Goal: Transaction & Acquisition: Purchase product/service

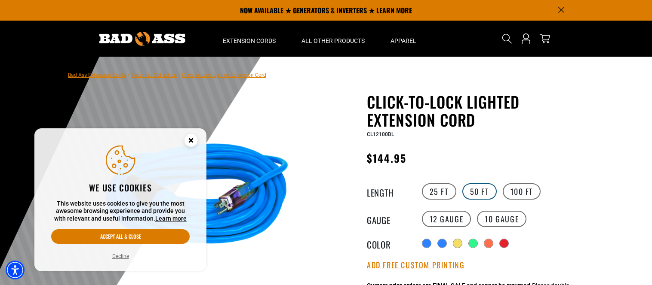
click at [478, 193] on label "50 FT" at bounding box center [479, 192] width 34 height 16
click at [525, 190] on label "100 FT" at bounding box center [522, 192] width 38 height 16
click at [476, 192] on label "50 FT" at bounding box center [479, 192] width 34 height 16
click at [524, 190] on label "100 FT" at bounding box center [522, 192] width 38 height 16
click at [190, 138] on circle "Close this option" at bounding box center [190, 140] width 13 height 13
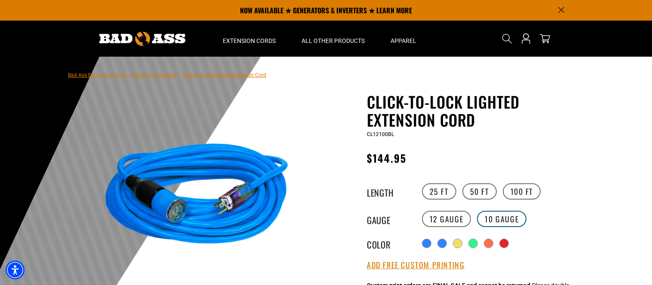
click at [492, 215] on label "10 Gauge" at bounding box center [501, 219] width 49 height 16
click at [447, 217] on label "12 Gauge" at bounding box center [446, 219] width 49 height 16
click at [374, 220] on legend "Gauge" at bounding box center [388, 219] width 43 height 11
click at [384, 221] on legend "Gauge" at bounding box center [388, 219] width 43 height 11
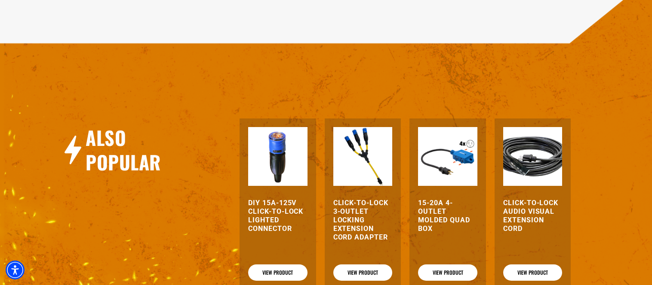
scroll to position [1076, 0]
click at [372, 265] on link "View Product" at bounding box center [362, 273] width 59 height 16
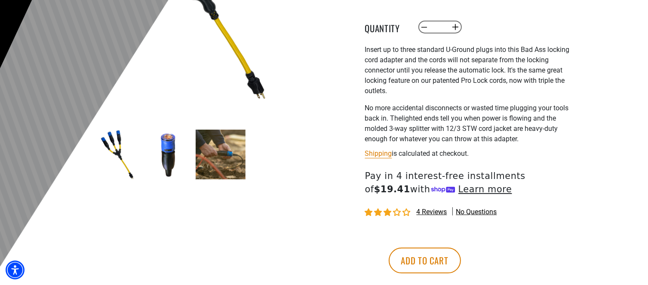
scroll to position [201, 0]
click at [461, 264] on button "Add to cart" at bounding box center [425, 261] width 72 height 26
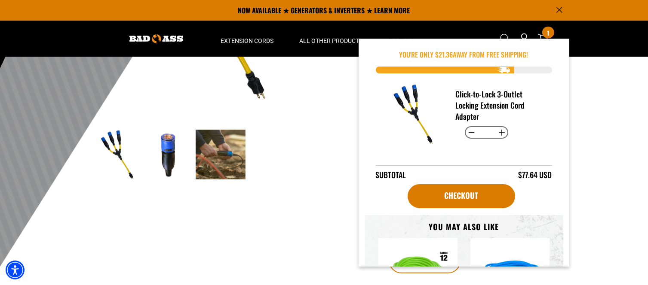
click at [499, 132] on button "Increase quantity for Click-to-Lock 3-Outlet Locking Extension Cord Adapter" at bounding box center [501, 133] width 13 height 15
type input "*"
click at [605, 123] on div at bounding box center [324, 66] width 648 height 421
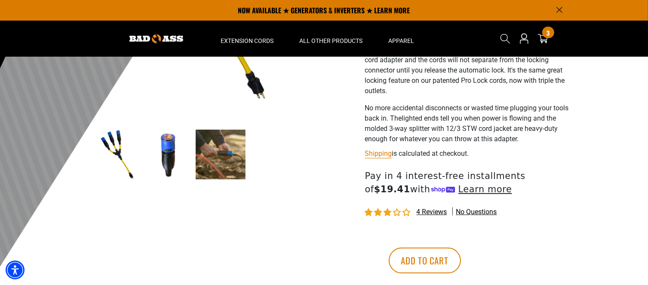
scroll to position [0, 0]
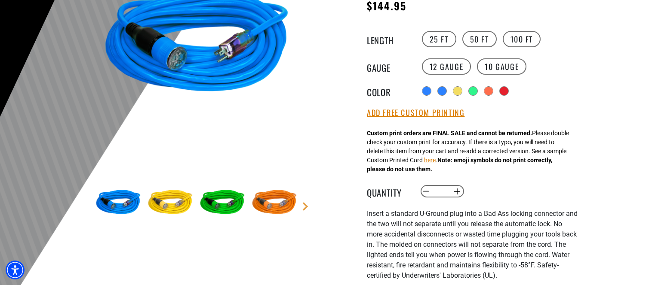
scroll to position [156, 0]
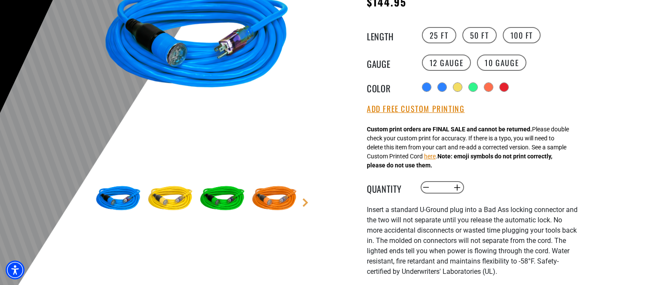
click at [305, 207] on main-product-gallery "1 of 6 Previous Next" at bounding box center [196, 102] width 245 height 333
click at [306, 204] on link "Next" at bounding box center [305, 203] width 9 height 9
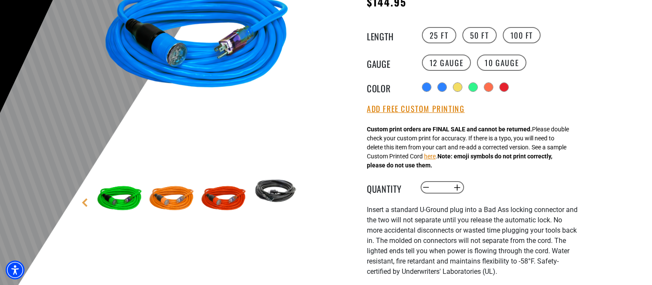
click at [306, 204] on main-product-gallery "1 of 6 Previous Next" at bounding box center [196, 102] width 245 height 333
click at [85, 201] on link "Previous" at bounding box center [84, 203] width 9 height 9
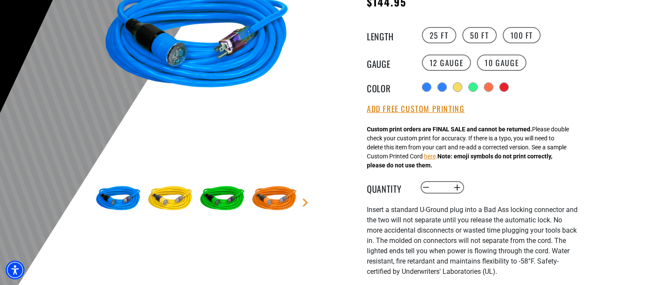
click at [125, 199] on img at bounding box center [118, 200] width 50 height 50
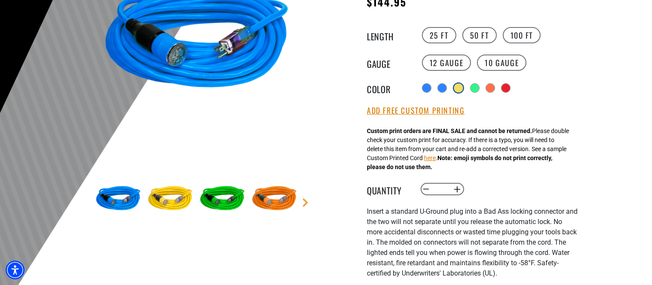
click at [458, 89] on div at bounding box center [458, 88] width 9 height 9
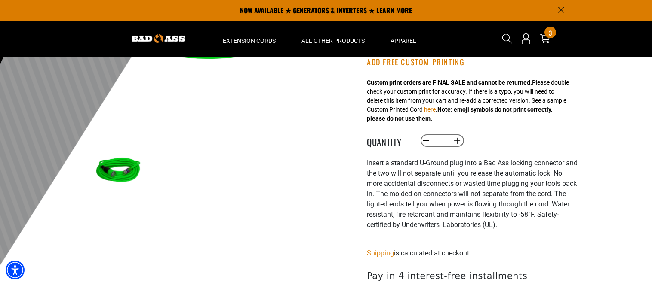
scroll to position [188, 0]
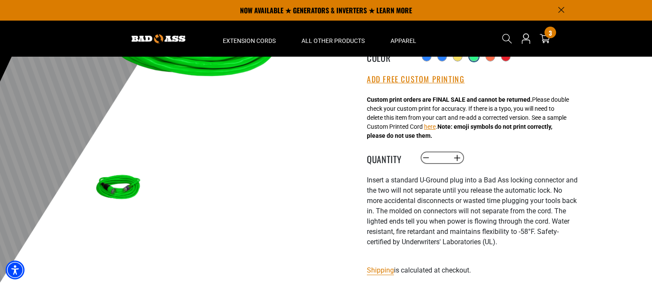
click at [476, 60] on div at bounding box center [473, 56] width 9 height 9
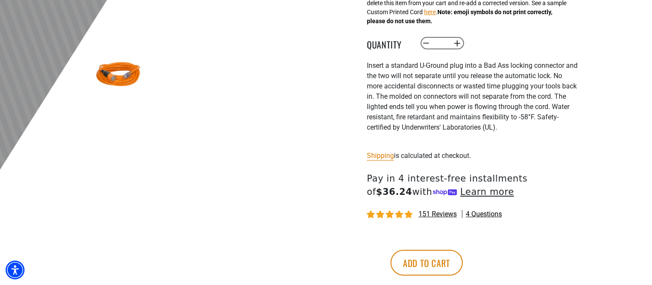
scroll to position [301, 0]
click at [463, 265] on button "Add to cart" at bounding box center [426, 263] width 72 height 26
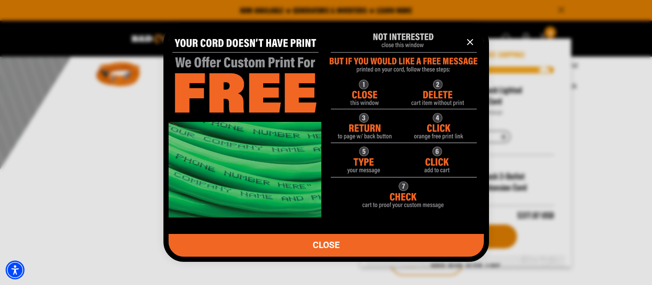
click at [365, 94] on img "information" at bounding box center [326, 119] width 315 height 197
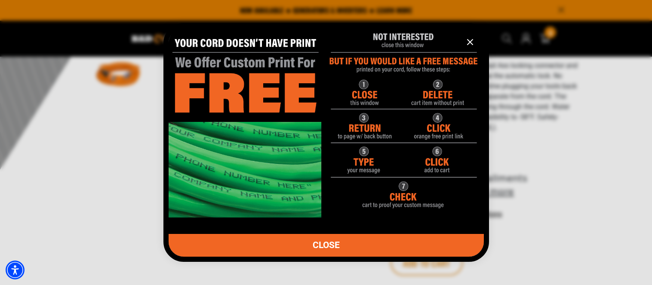
click at [363, 86] on img "information" at bounding box center [326, 119] width 315 height 197
click at [364, 153] on img "information" at bounding box center [326, 119] width 315 height 197
click at [365, 172] on img "information" at bounding box center [326, 119] width 315 height 197
click at [404, 198] on img "information" at bounding box center [326, 119] width 315 height 197
click at [404, 189] on img "information" at bounding box center [326, 119] width 315 height 197
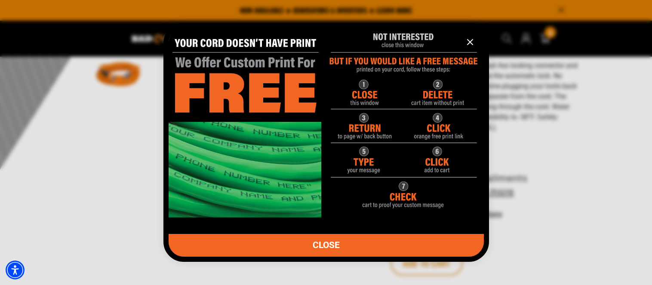
click at [362, 91] on img "information" at bounding box center [326, 119] width 315 height 197
click at [365, 82] on img "information" at bounding box center [326, 119] width 315 height 197
click at [364, 83] on img "information" at bounding box center [326, 119] width 315 height 197
click at [466, 43] on icon "information" at bounding box center [470, 42] width 10 height 10
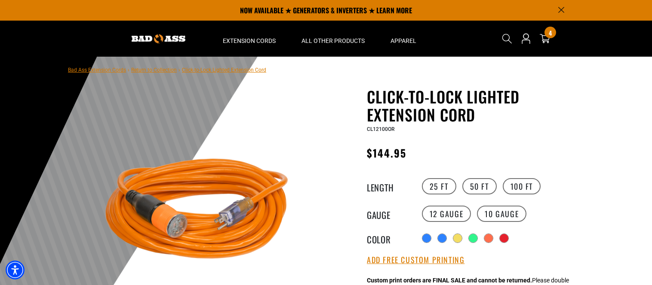
scroll to position [0, 0]
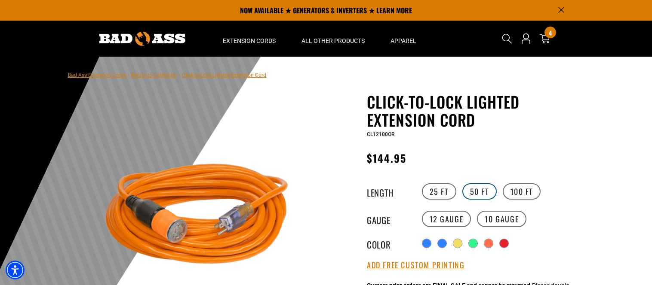
click at [481, 191] on label "50 FT" at bounding box center [479, 192] width 34 height 16
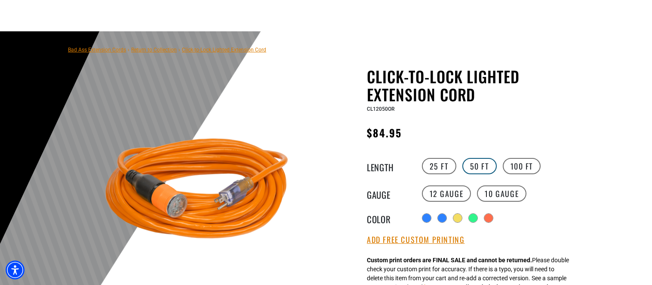
scroll to position [26, 0]
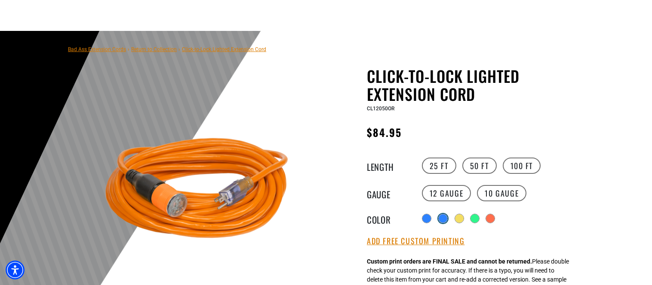
click at [442, 220] on div at bounding box center [442, 219] width 9 height 9
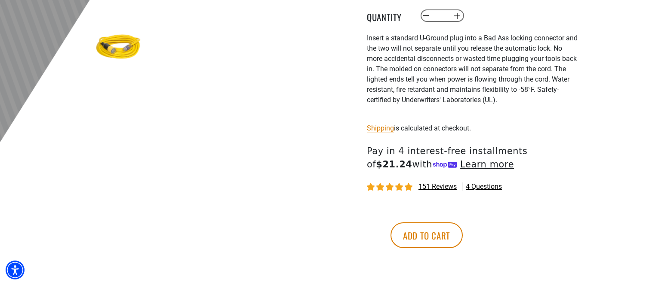
scroll to position [328, 0]
click at [463, 235] on button "Add to cart" at bounding box center [426, 236] width 72 height 26
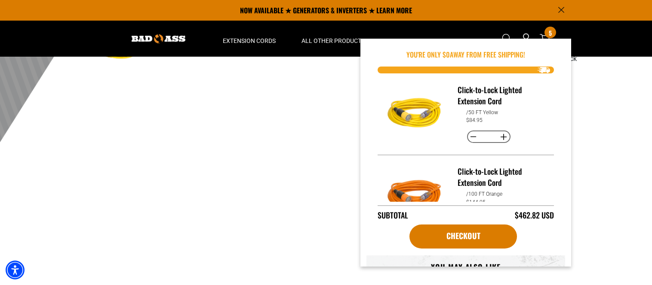
click at [299, 175] on div "1 of 6" at bounding box center [197, 25] width 258 height 523
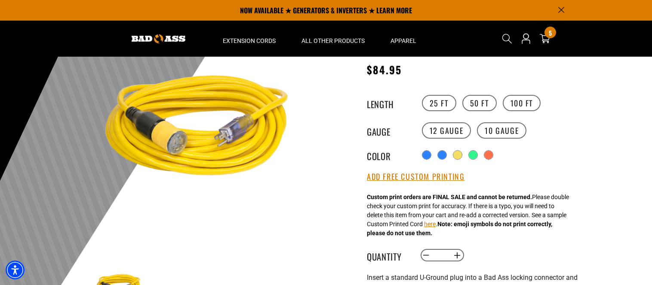
scroll to position [88, 0]
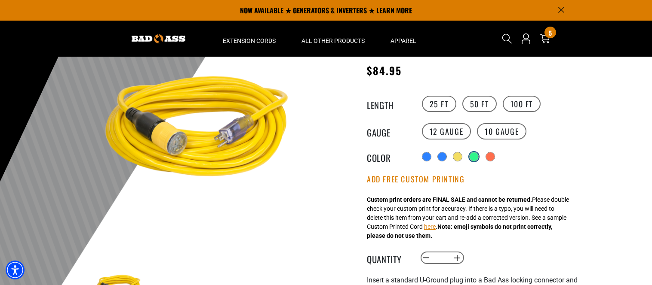
click at [476, 156] on div at bounding box center [473, 157] width 9 height 9
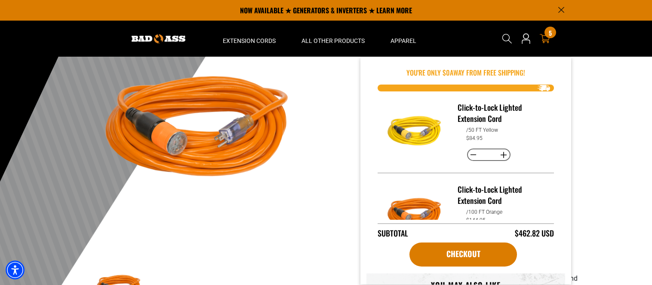
click at [549, 39] on icon at bounding box center [545, 39] width 10 height 10
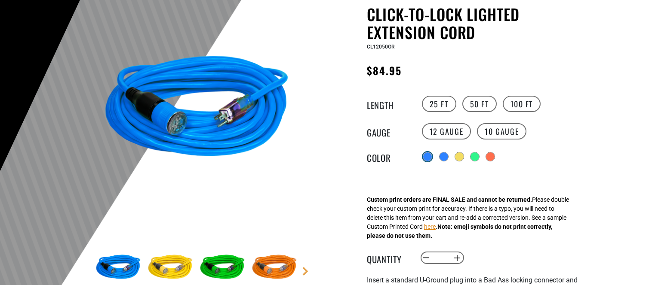
scroll to position [88, 0]
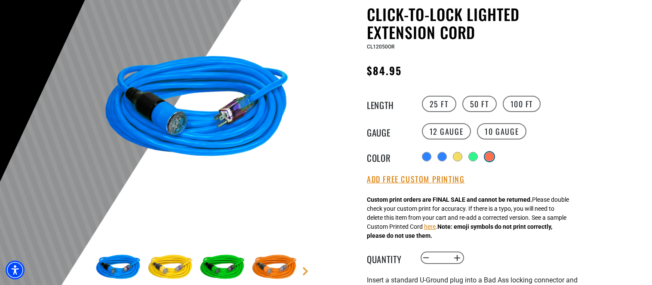
click at [491, 155] on div at bounding box center [489, 157] width 9 height 9
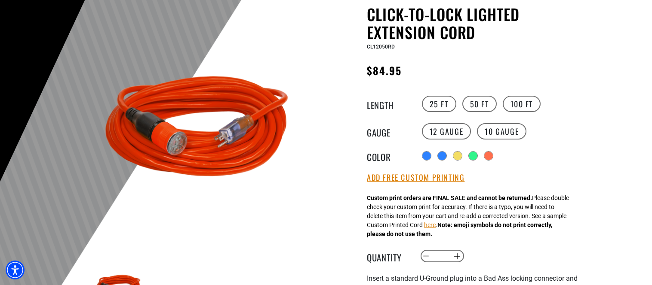
click at [472, 162] on div "Radio button Radio button Radio button Radio button Radio button products.produ…" at bounding box center [499, 156] width 158 height 14
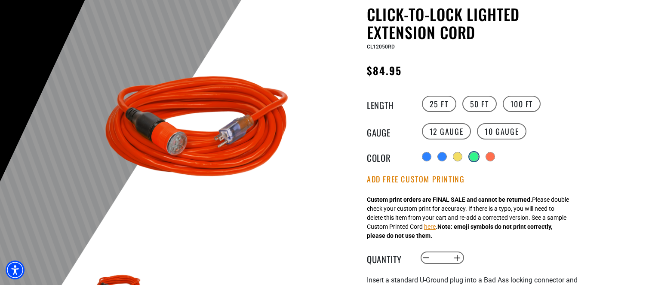
click at [473, 156] on div at bounding box center [473, 157] width 9 height 9
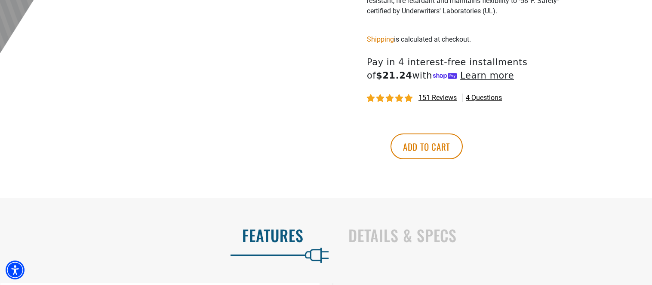
scroll to position [420, 0]
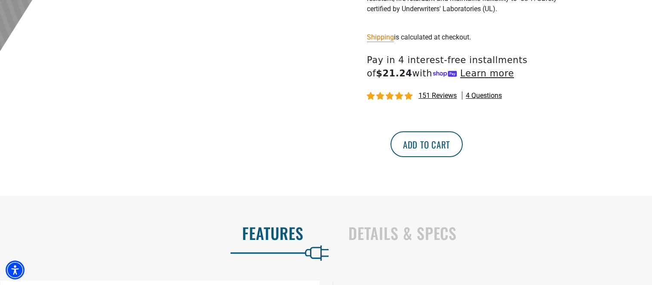
click at [463, 146] on button "Add to cart" at bounding box center [426, 145] width 72 height 26
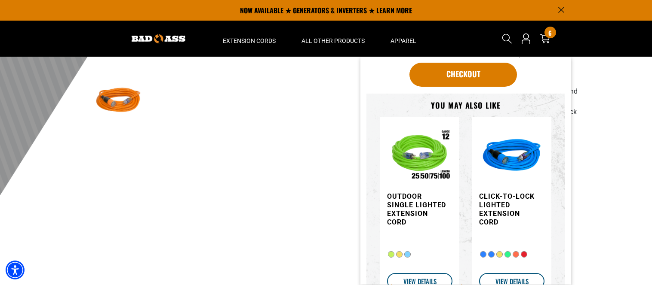
scroll to position [215, 0]
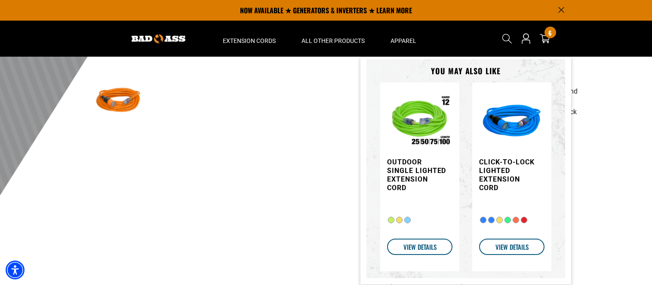
click at [318, 208] on div "1 of 6" at bounding box center [197, 79] width 258 height 523
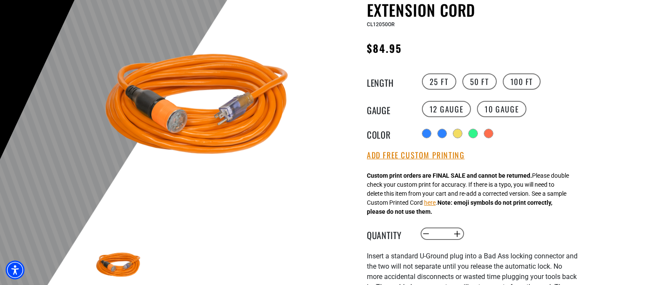
scroll to position [112, 0]
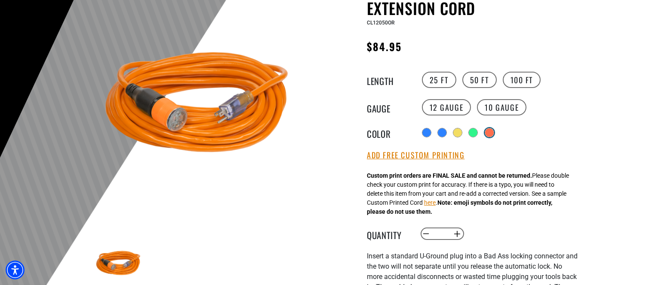
click at [490, 132] on div at bounding box center [489, 133] width 9 height 9
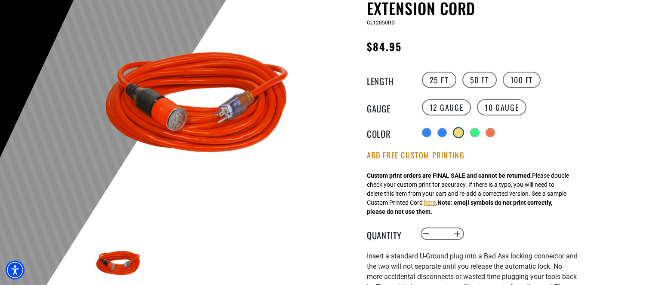
click at [461, 131] on div at bounding box center [458, 133] width 9 height 9
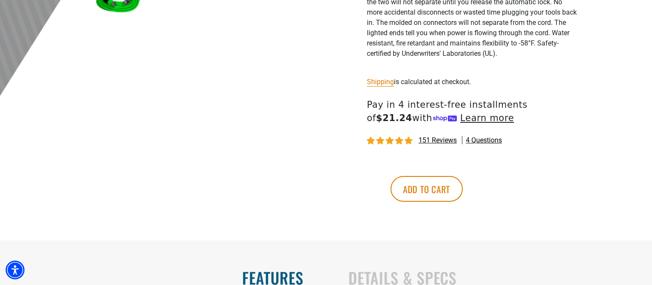
scroll to position [375, 0]
click at [463, 187] on button "Add to cart" at bounding box center [426, 189] width 72 height 26
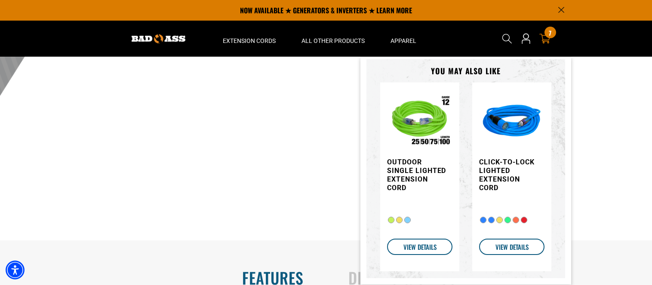
click at [545, 37] on icon at bounding box center [544, 38] width 11 height 11
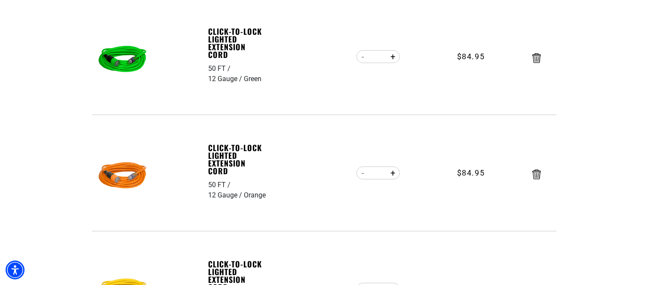
scroll to position [177, 0]
click at [312, 222] on tr "Click-to-Lock Lighted Extension Cord 50 FT 12 Gauge Orange Click-to-Lock Lighte…" at bounding box center [324, 173] width 464 height 117
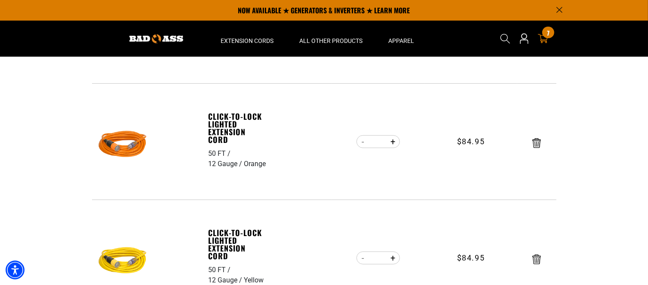
scroll to position [205, 0]
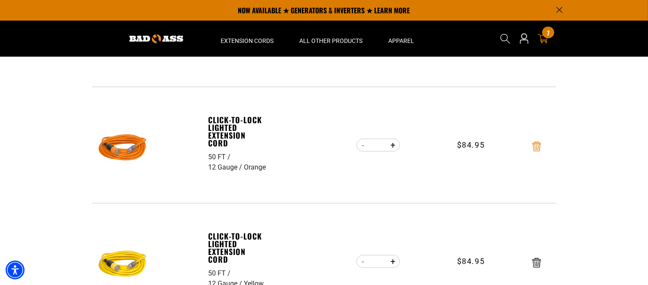
click at [537, 148] on icon "Remove Click-to-Lock Lighted Extension Cord - 50 FT / 12 Gauge / Orange" at bounding box center [536, 147] width 9 height 10
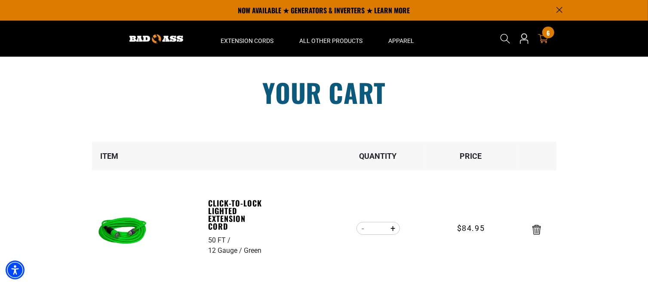
scroll to position [0, 0]
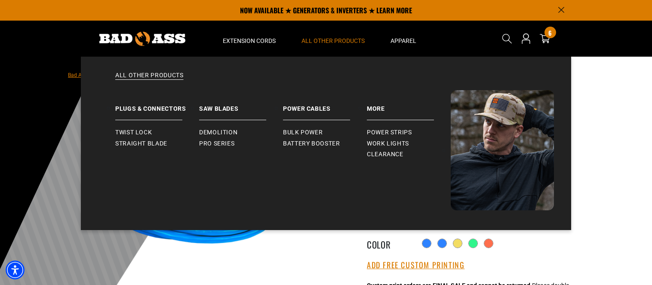
click at [329, 42] on span "All Other Products" at bounding box center [332, 41] width 63 height 8
click at [386, 133] on span "Power Strips" at bounding box center [389, 133] width 45 height 8
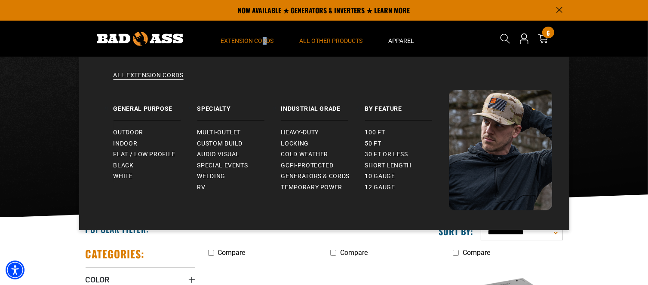
drag, startPoint x: 343, startPoint y: 226, endPoint x: 265, endPoint y: 37, distance: 204.1
click at [265, 37] on span "Extension Cords" at bounding box center [247, 41] width 53 height 8
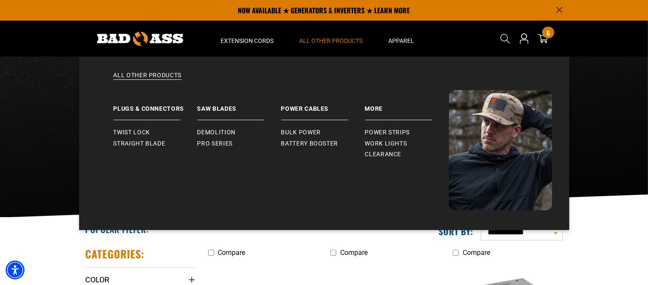
click at [318, 39] on span "All Other Products" at bounding box center [331, 41] width 63 height 8
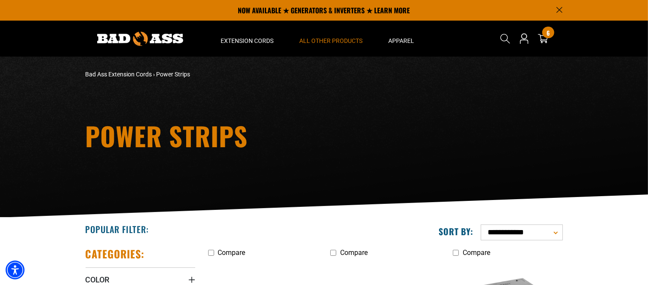
click at [318, 39] on span "All Other Products" at bounding box center [331, 41] width 63 height 8
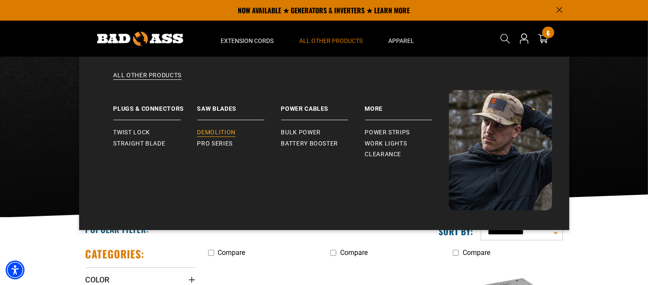
click at [216, 128] on link "Demolition" at bounding box center [239, 132] width 84 height 11
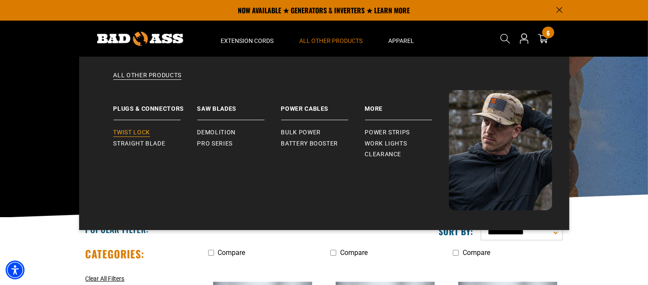
click at [141, 130] on span "Twist Lock" at bounding box center [131, 133] width 37 height 8
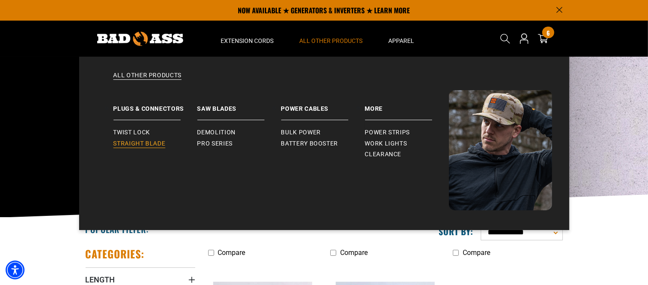
click at [144, 143] on span "Straight Blade" at bounding box center [139, 144] width 52 height 8
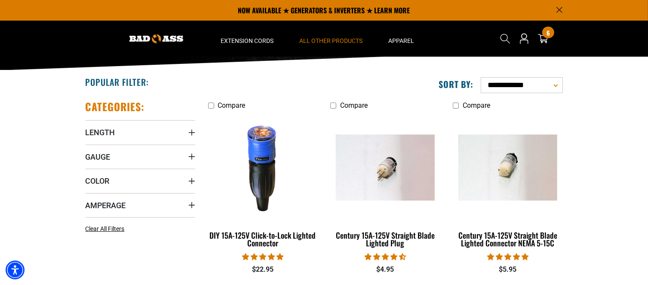
scroll to position [147, 0]
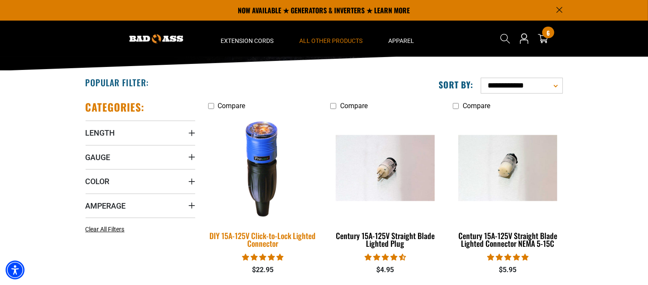
click at [260, 174] on img at bounding box center [262, 168] width 120 height 110
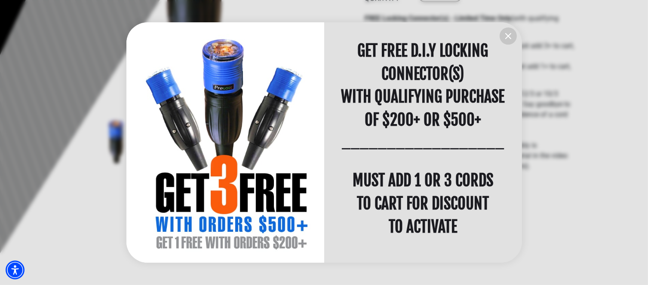
scroll to position [1, 0]
click at [260, 200] on div "information" at bounding box center [225, 142] width 198 height 241
click at [336, 175] on div "MUST ADD 1 OR 3 CORDS" at bounding box center [423, 180] width 198 height 23
click at [273, 51] on div "information" at bounding box center [225, 142] width 198 height 241
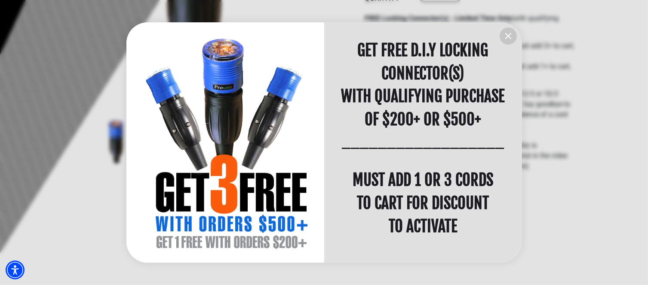
click at [511, 36] on icon "information" at bounding box center [508, 36] width 10 height 10
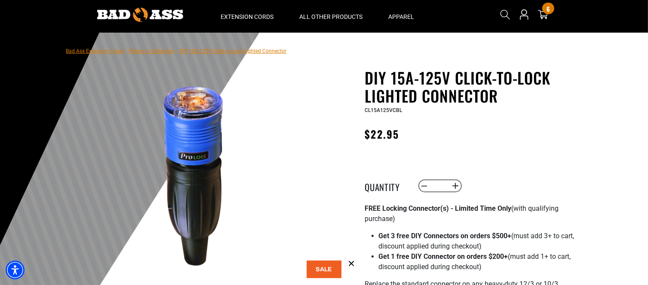
scroll to position [0, 0]
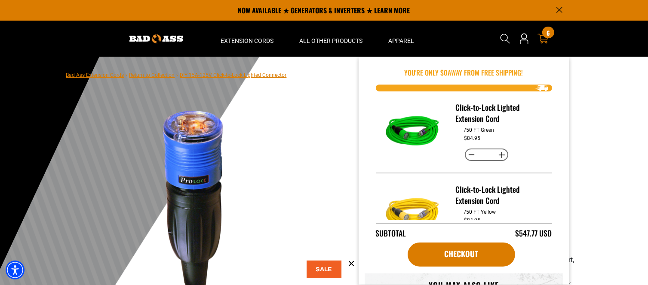
click at [547, 33] on span "6" at bounding box center [547, 33] width 3 height 6
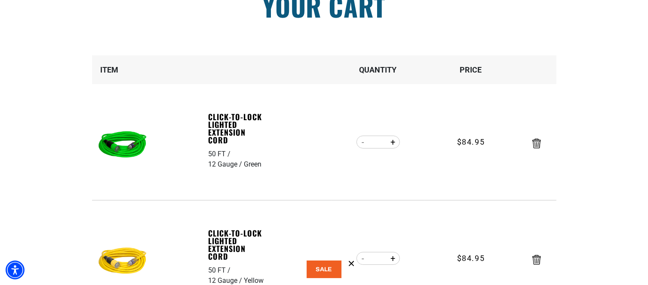
scroll to position [93, 0]
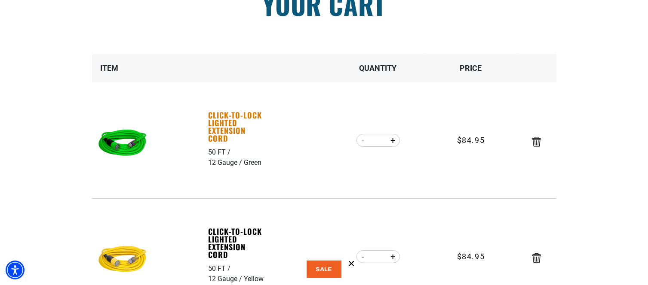
click at [218, 117] on link "Click-to-Lock Lighted Extension Cord" at bounding box center [237, 126] width 59 height 31
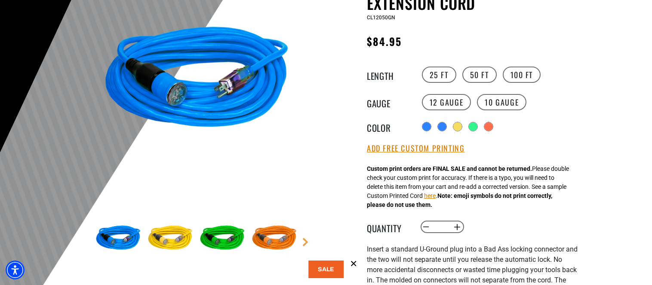
scroll to position [118, 0]
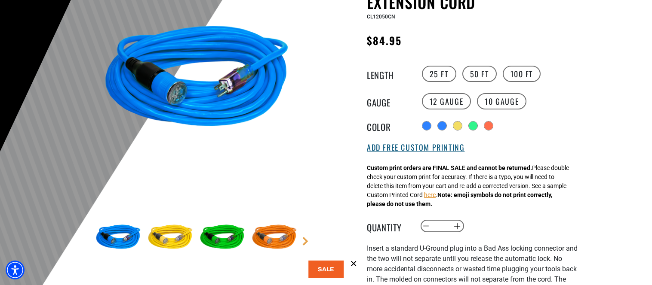
click at [425, 148] on button "Add Free Custom Printing" at bounding box center [416, 147] width 98 height 9
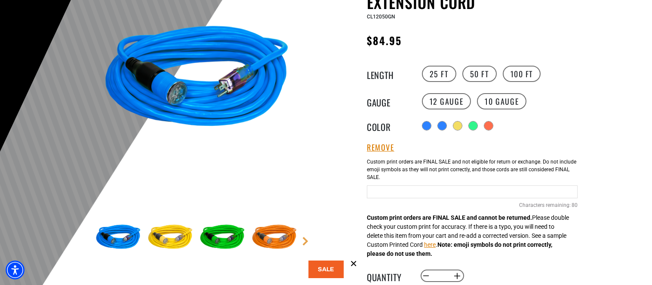
click at [386, 192] on input "Green Cables" at bounding box center [472, 192] width 211 height 13
click at [452, 192] on input "**********" at bounding box center [472, 192] width 211 height 13
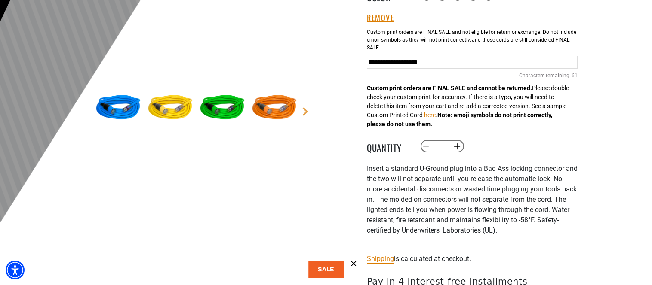
scroll to position [248, 0]
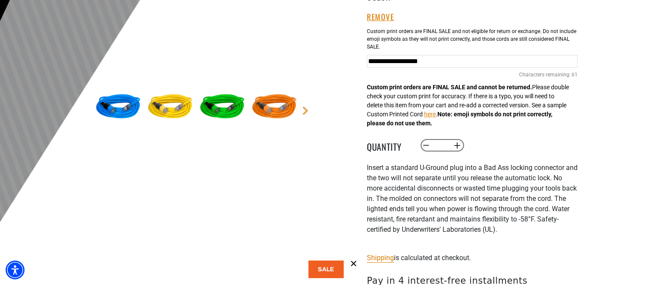
click at [495, 222] on span "nsert a standard U-Ground plug into a Bad Ass locking connector and the two wil…" at bounding box center [472, 199] width 211 height 70
click at [512, 59] on input "**********" at bounding box center [472, 61] width 211 height 13
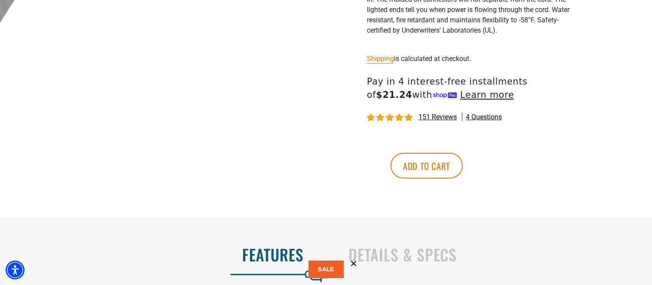
scroll to position [448, 0]
type input "**********"
click at [416, 264] on h2 "Details & Specs" at bounding box center [490, 254] width 285 height 18
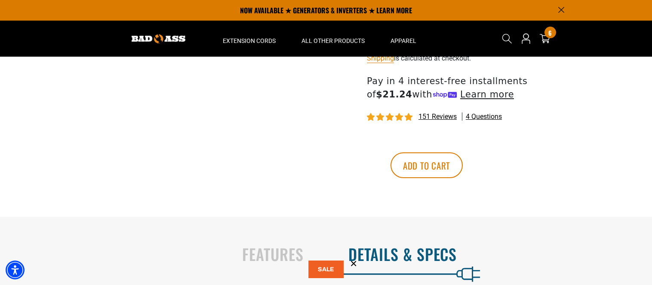
scroll to position [419, 0]
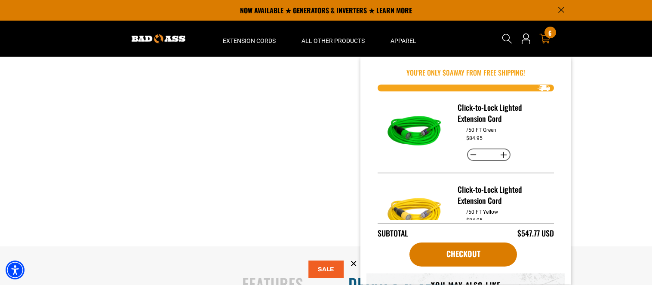
click at [547, 35] on div "6 6 items" at bounding box center [550, 33] width 12 height 12
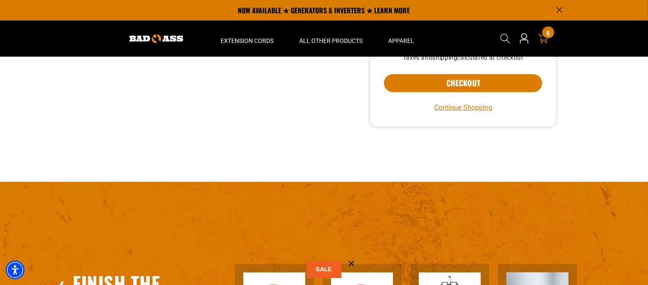
scroll to position [678, 0]
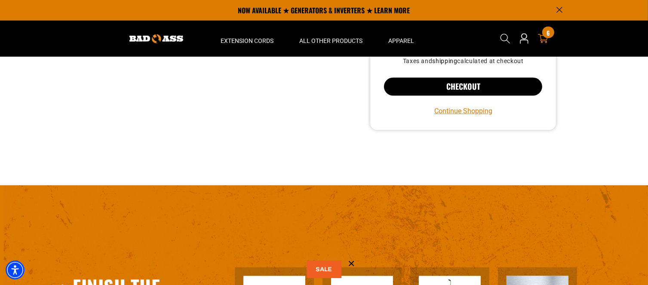
click at [439, 87] on button "Checkout" at bounding box center [463, 87] width 159 height 18
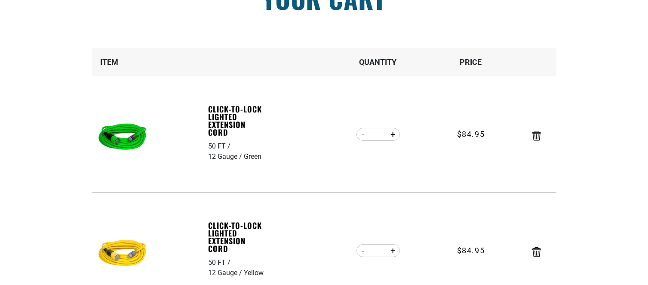
scroll to position [99, 0]
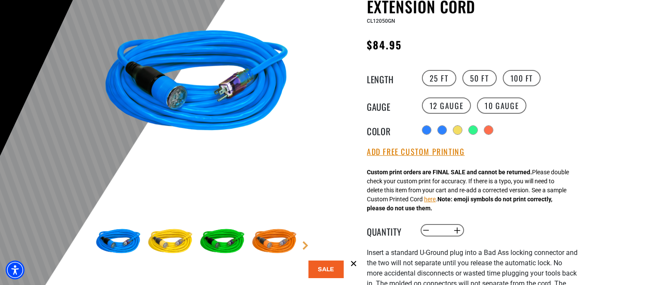
scroll to position [117, 0]
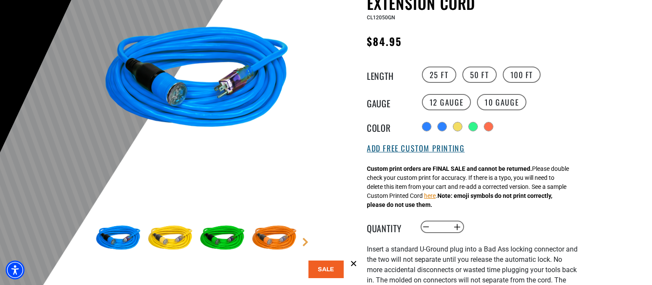
click at [395, 150] on button "Add Free Custom Printing" at bounding box center [416, 148] width 98 height 9
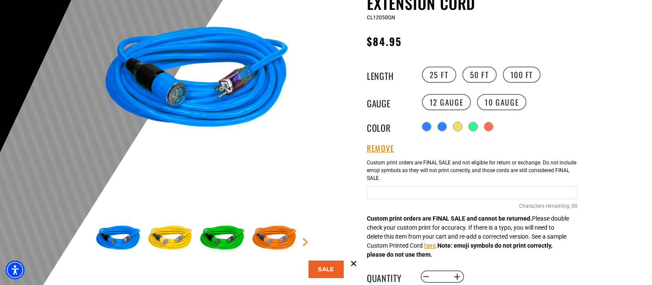
click at [397, 195] on input "Green Cables" at bounding box center [472, 193] width 211 height 13
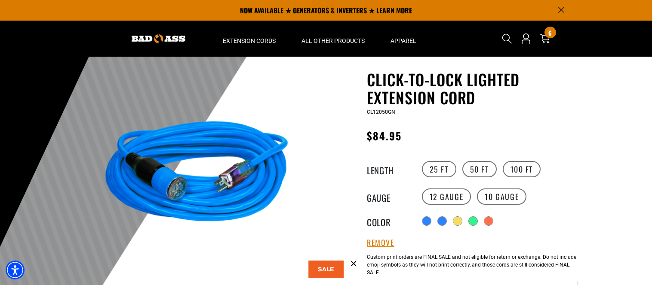
scroll to position [0, 0]
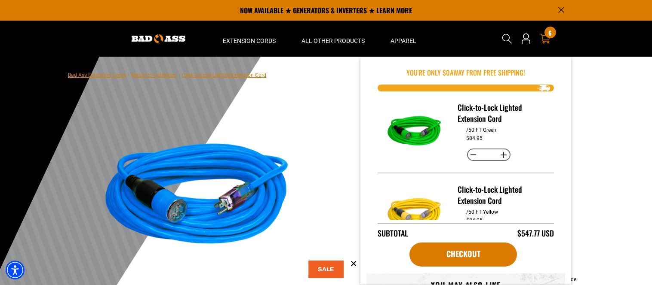
type input "**********"
click at [544, 35] on div "6 6 items" at bounding box center [550, 33] width 12 height 12
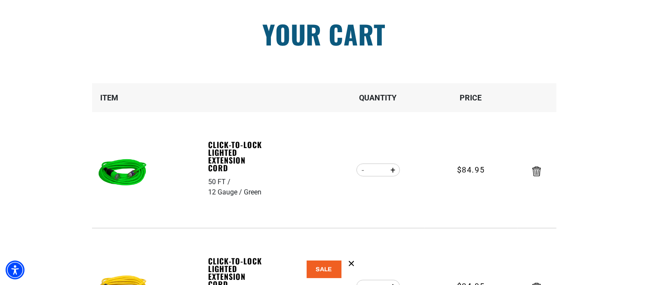
scroll to position [64, 0]
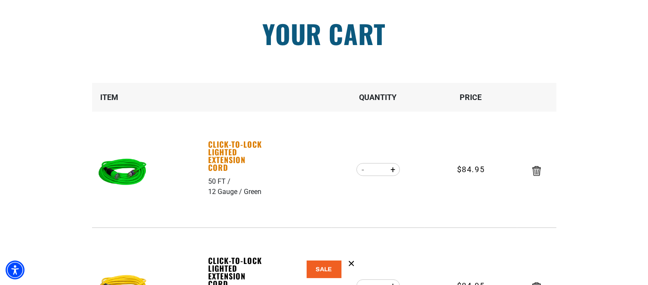
click at [227, 156] on link "Click-to-Lock Lighted Extension Cord" at bounding box center [237, 156] width 59 height 31
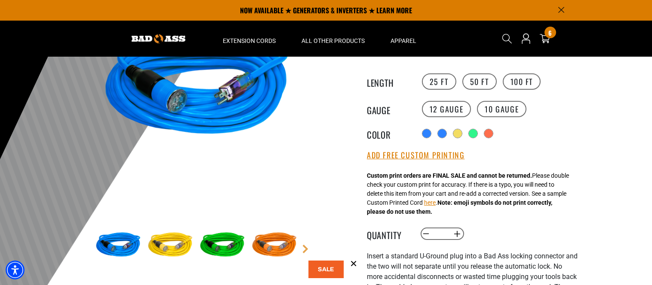
scroll to position [108, 0]
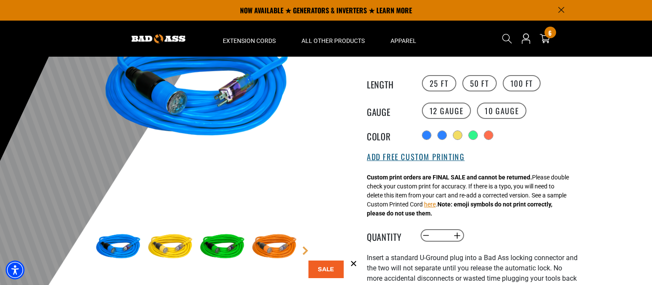
click at [384, 159] on button "Add Free Custom Printing" at bounding box center [416, 157] width 98 height 9
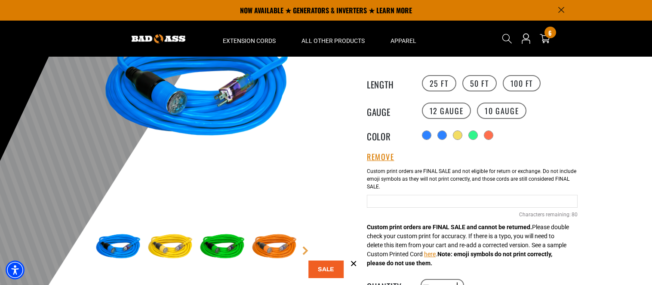
click at [375, 200] on input "Green Cables" at bounding box center [472, 201] width 211 height 13
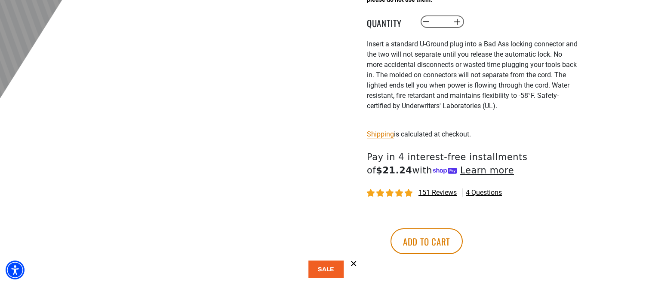
scroll to position [373, 0]
type input "**********"
click at [463, 236] on button "Add to cart" at bounding box center [426, 241] width 72 height 26
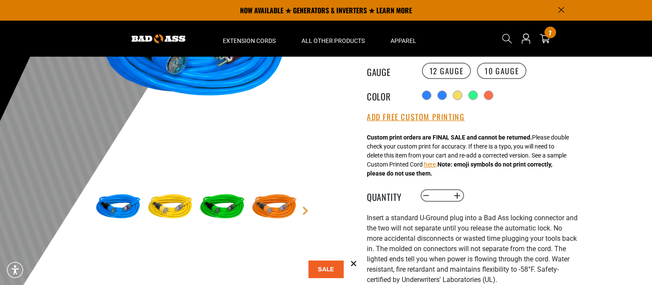
scroll to position [148, 0]
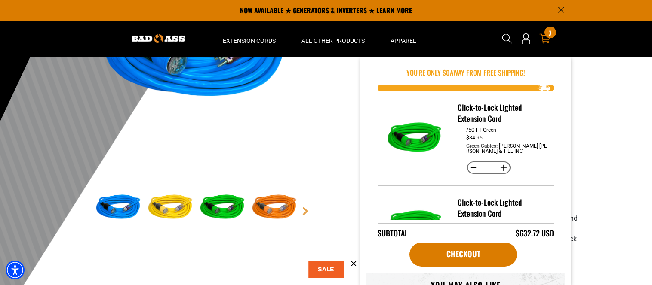
click at [544, 34] on div "7 7 items" at bounding box center [550, 33] width 12 height 12
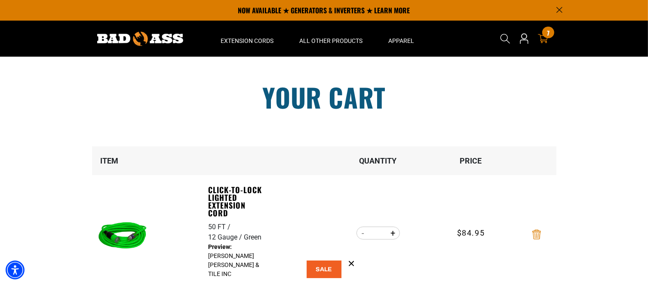
click at [538, 235] on icon "Remove Click-to-Lock Lighted Extension Cord - 50 FT / 12 Gauge / Green" at bounding box center [536, 235] width 9 height 10
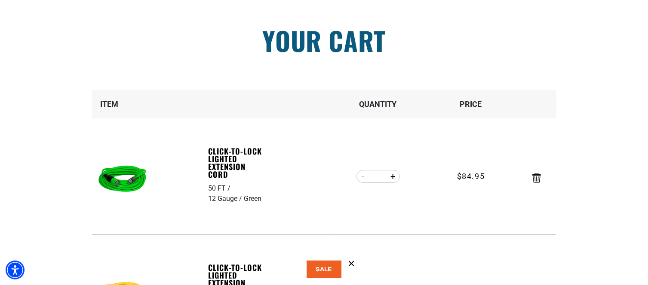
scroll to position [59, 0]
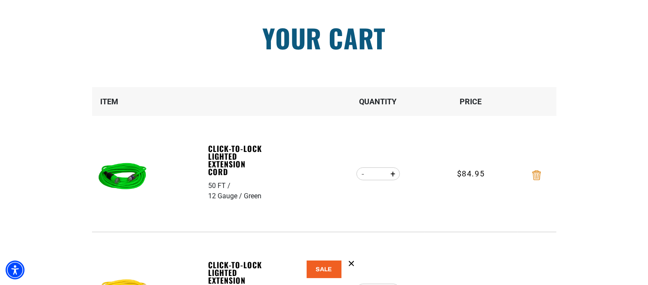
click at [535, 175] on icon "Remove Click-to-Lock Lighted Extension Cord - 50 FT / 12 Gauge / Green" at bounding box center [536, 176] width 9 height 10
click at [535, 175] on icon "Remove Click-to-Lock Lighted Extension Cord - 50 FT / 12 Gauge / Yellow" at bounding box center [536, 176] width 9 height 10
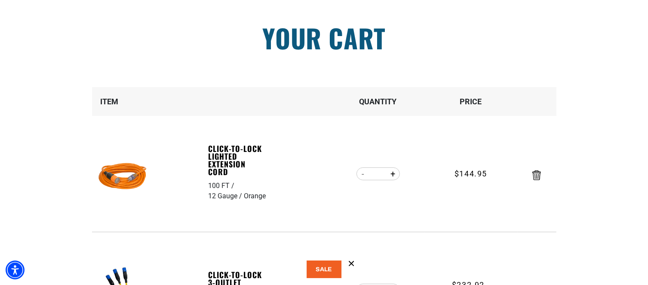
click at [535, 175] on icon "Remove Click-to-Lock Lighted Extension Cord - 100 FT / 12 Gauge / Orange" at bounding box center [536, 176] width 9 height 10
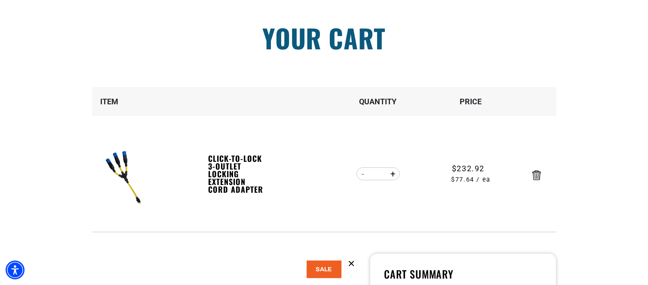
click at [535, 175] on icon "Remove Click-to-Lock 3-Outlet Locking Extension Cord Adapter" at bounding box center [536, 176] width 9 height 10
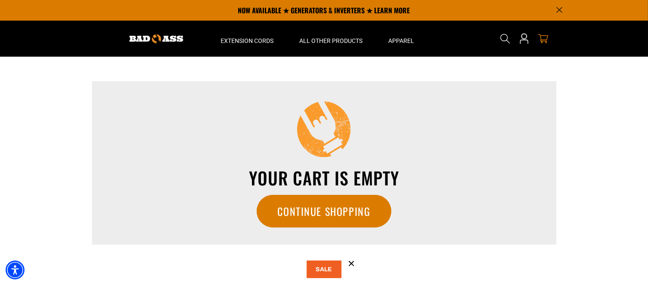
scroll to position [0, 0]
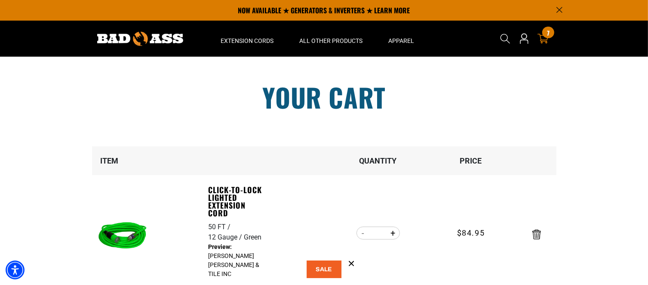
click at [544, 34] on div "7 7 items" at bounding box center [548, 33] width 12 height 12
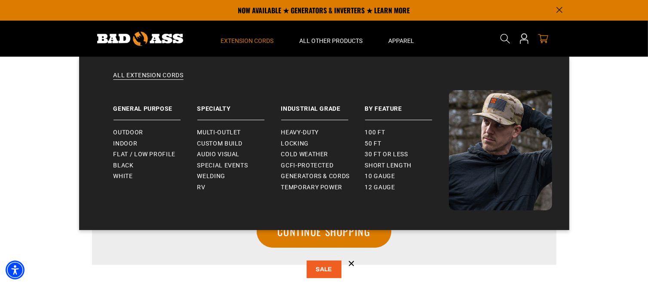
click at [239, 41] on span "Extension Cords" at bounding box center [247, 41] width 53 height 8
click at [294, 141] on span "Locking" at bounding box center [295, 144] width 28 height 8
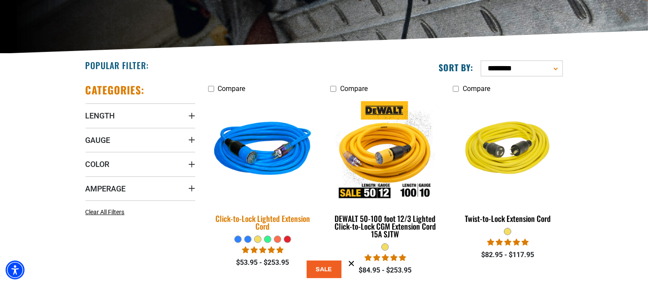
scroll to position [165, 0]
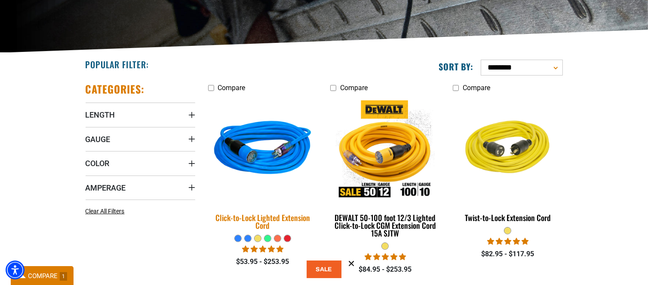
click at [251, 153] on img at bounding box center [262, 150] width 120 height 110
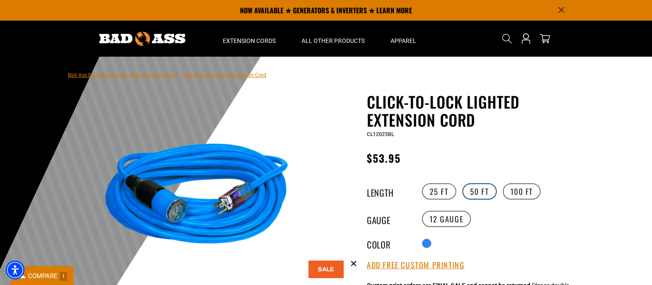
click at [475, 189] on label "50 FT" at bounding box center [479, 192] width 34 height 16
click at [494, 214] on label "10 Gauge products.product.variant_sold_out_or_unavailable" at bounding box center [501, 219] width 49 height 16
click at [448, 218] on label "12 Gauge" at bounding box center [446, 219] width 49 height 16
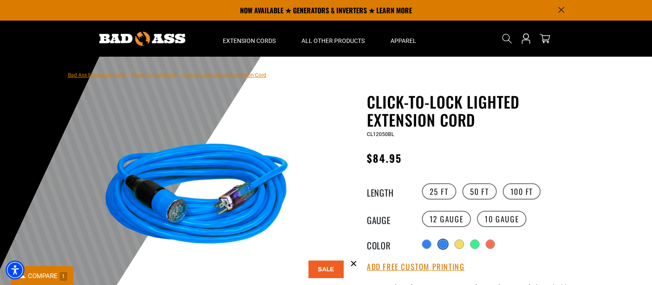
click at [447, 246] on div "products.product.variant_sold_out_or_unavailable" at bounding box center [442, 244] width 9 height 9
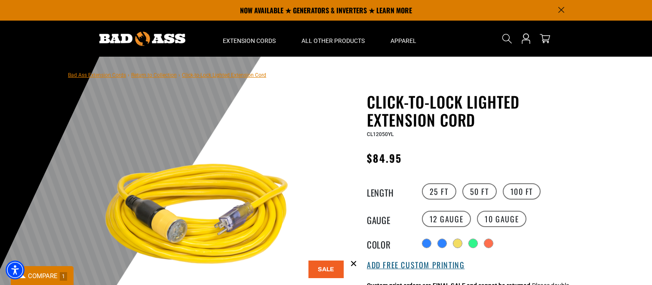
click at [426, 266] on button "Add Free Custom Printing" at bounding box center [416, 265] width 98 height 9
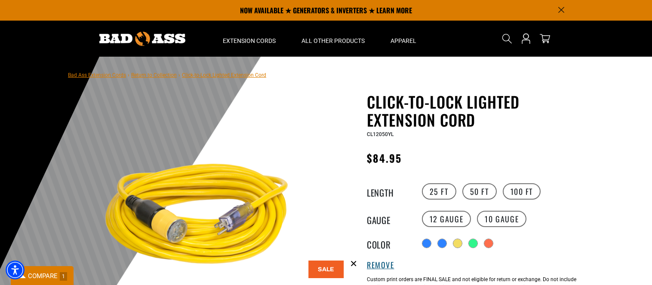
click at [367, 261] on button "Remove" at bounding box center [381, 265] width 28 height 9
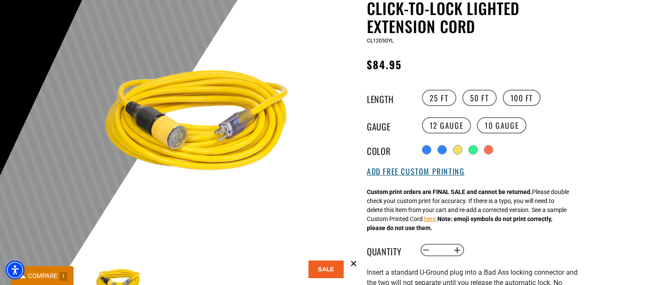
scroll to position [95, 0]
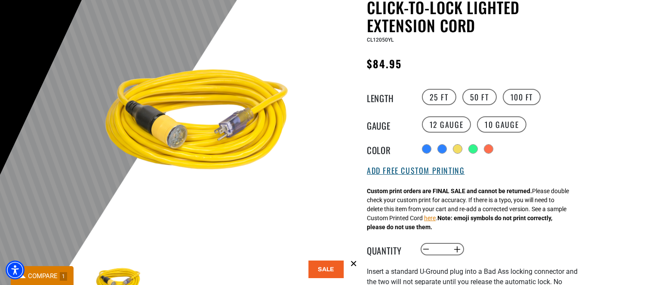
click at [394, 172] on button "Add Free Custom Printing" at bounding box center [416, 170] width 98 height 9
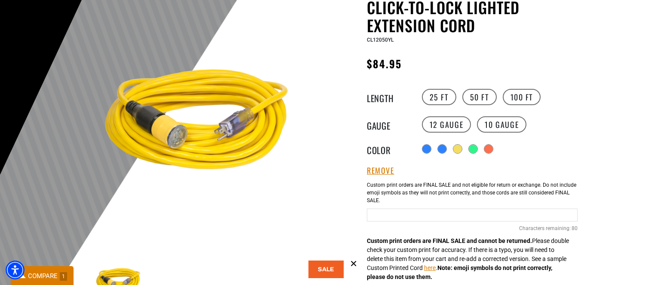
click at [375, 213] on input "text" at bounding box center [472, 215] width 211 height 13
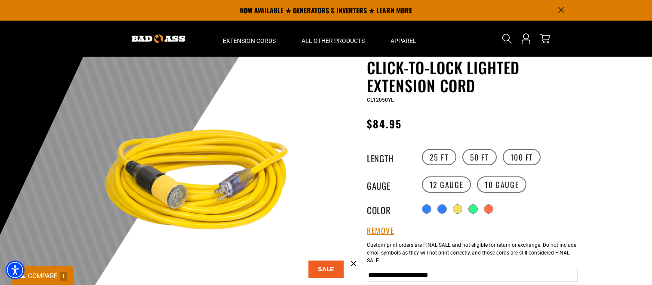
scroll to position [34, 0]
type input "**********"
click at [546, 36] on icon "cart" at bounding box center [544, 38] width 11 height 11
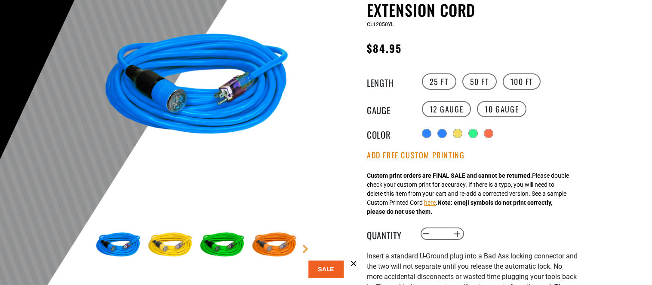
scroll to position [111, 0]
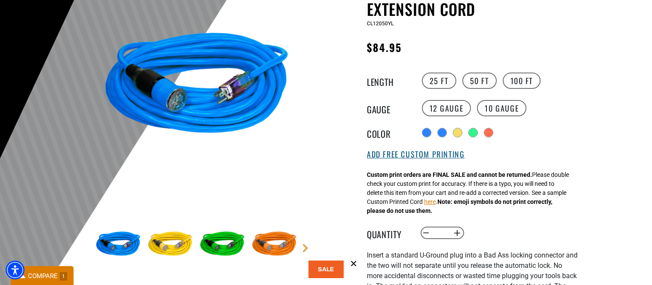
click at [406, 154] on button "Add Free Custom Printing" at bounding box center [416, 154] width 98 height 9
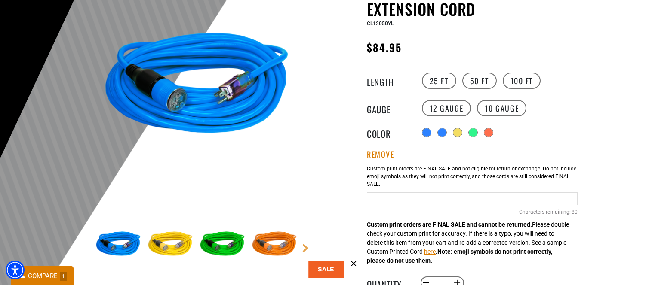
click at [383, 199] on input "Yellow Cables" at bounding box center [472, 199] width 211 height 13
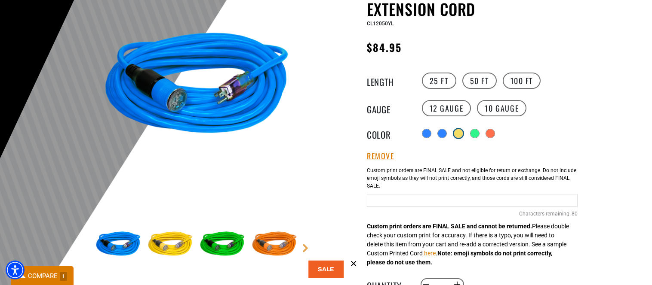
click at [457, 134] on div at bounding box center [458, 133] width 9 height 9
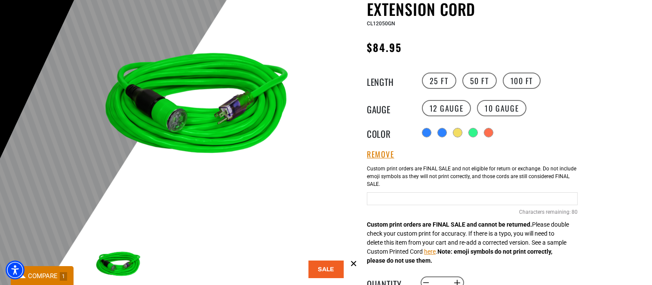
click at [383, 204] on input "Green Cables" at bounding box center [472, 199] width 211 height 13
type input "**********"
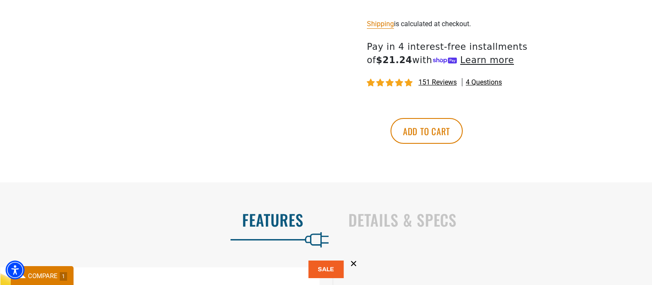
scroll to position [484, 0]
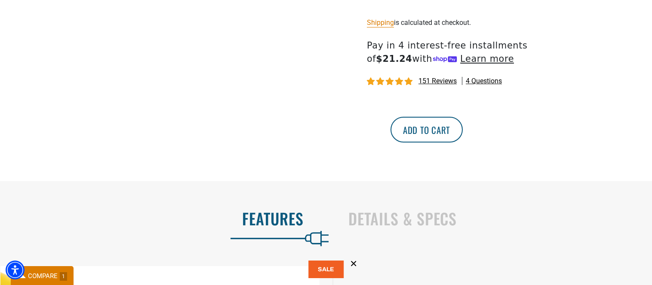
click at [463, 131] on button "Add to cart" at bounding box center [426, 130] width 72 height 26
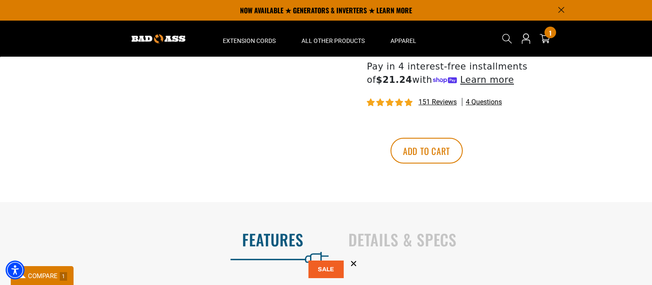
scroll to position [413, 0]
click at [492, 131] on div "More payment options This item is a recurring or deferred purchase. By continui…" at bounding box center [465, 155] width 211 height 69
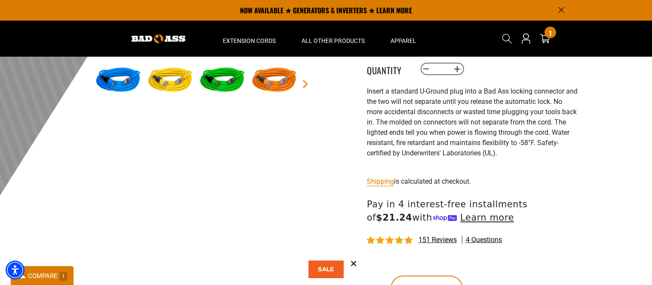
scroll to position [273, 0]
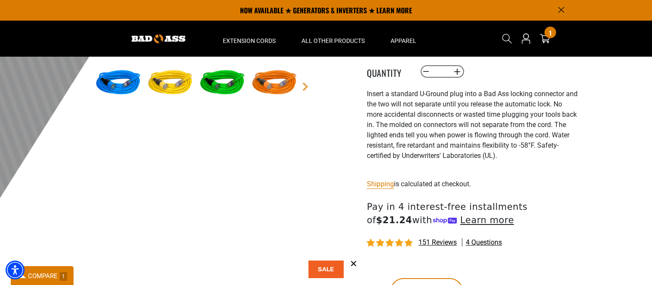
click at [175, 83] on img at bounding box center [170, 83] width 50 height 50
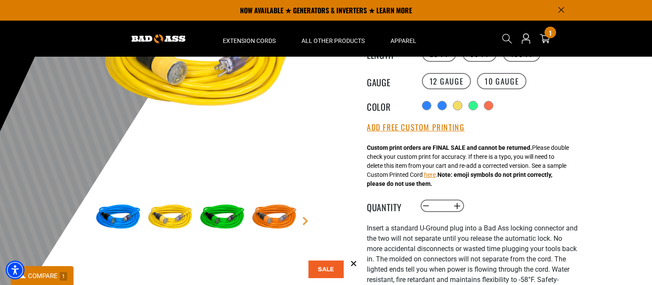
scroll to position [136, 0]
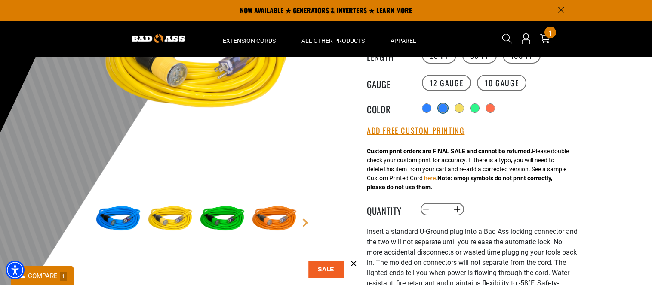
click at [439, 109] on div at bounding box center [442, 108] width 9 height 9
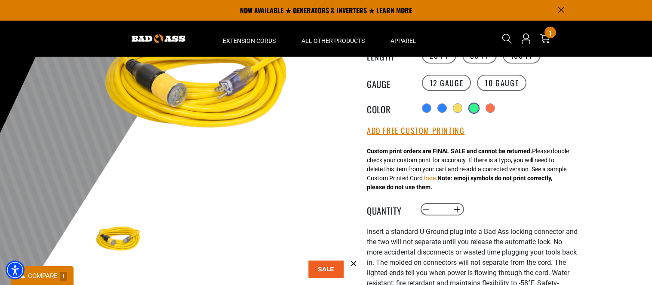
click at [475, 108] on div at bounding box center [473, 108] width 9 height 9
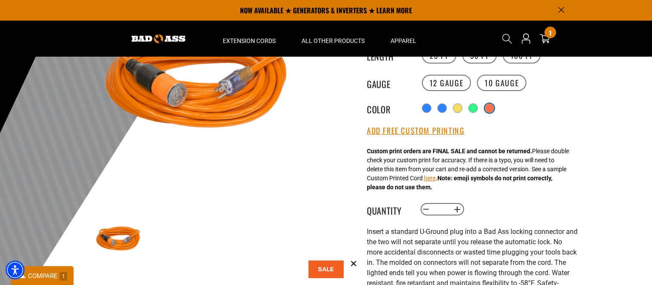
click at [492, 107] on div at bounding box center [489, 108] width 9 height 9
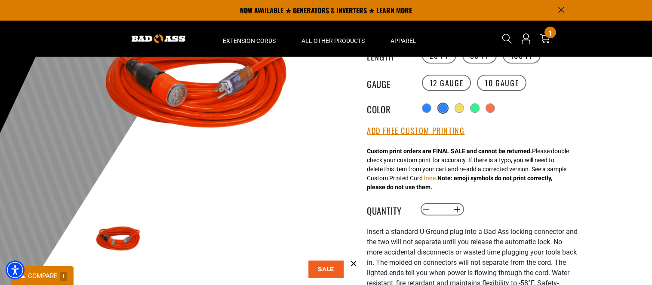
click at [442, 110] on div at bounding box center [442, 108] width 9 height 9
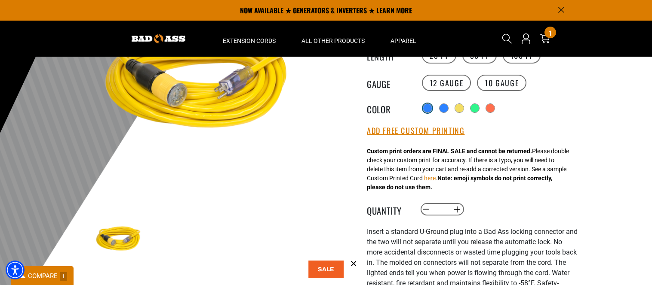
click at [428, 109] on div at bounding box center [427, 108] width 9 height 9
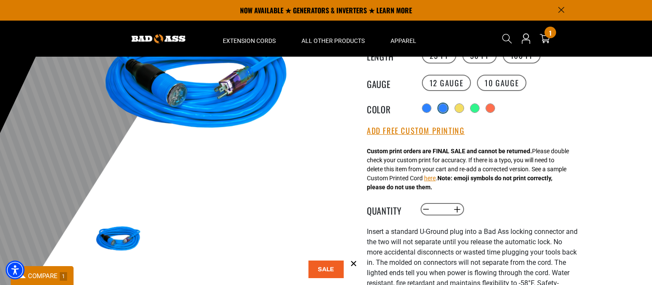
click at [444, 107] on div at bounding box center [442, 108] width 9 height 9
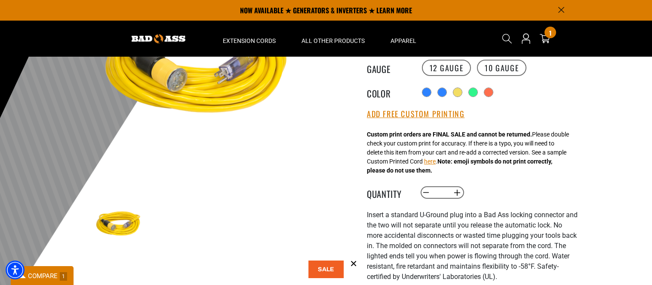
scroll to position [151, 0]
click at [412, 114] on button "Add Free Custom Printing" at bounding box center [416, 114] width 98 height 9
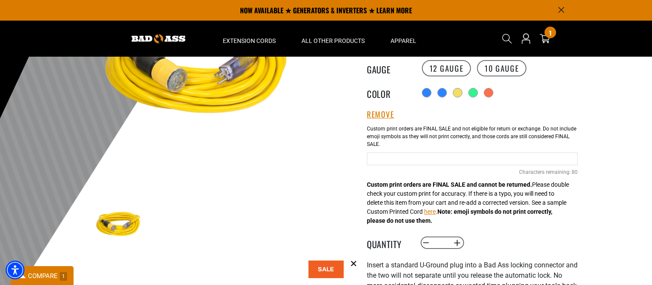
click at [412, 157] on input "text" at bounding box center [472, 159] width 211 height 13
click at [406, 159] on input "text" at bounding box center [472, 159] width 211 height 13
click at [444, 161] on input "**********" at bounding box center [472, 159] width 211 height 13
click at [500, 158] on input "**********" at bounding box center [472, 159] width 211 height 13
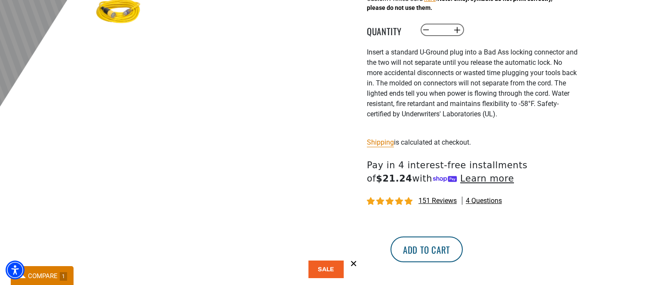
scroll to position [365, 0]
type input "**********"
click at [463, 253] on button "Add to cart" at bounding box center [426, 249] width 72 height 26
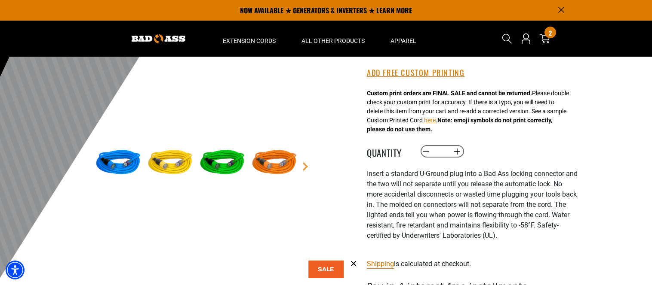
scroll to position [193, 0]
click at [280, 161] on img at bounding box center [274, 163] width 50 height 50
click at [306, 167] on link "Next" at bounding box center [305, 166] width 9 height 9
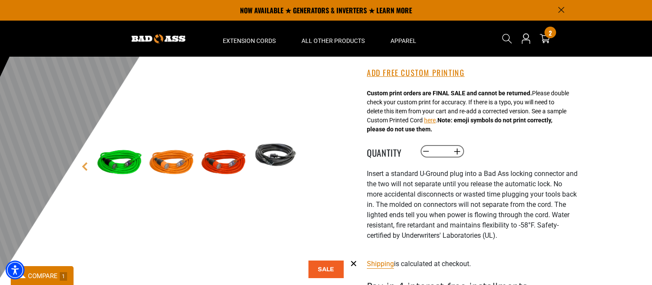
click at [306, 167] on main-product-gallery "4 of 6 Previous Next" at bounding box center [196, 66] width 245 height 333
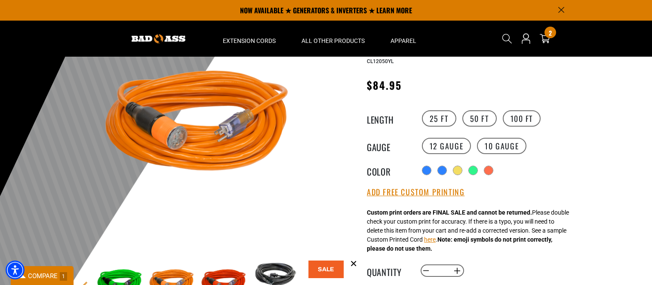
scroll to position [72, 0]
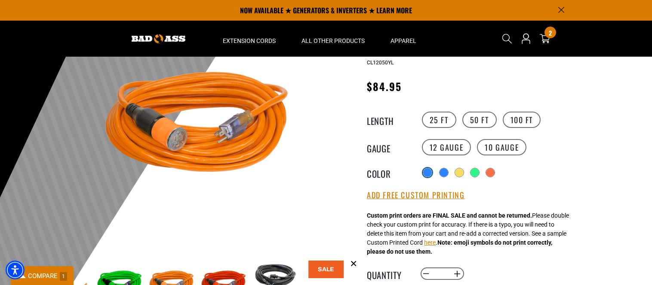
click at [428, 175] on div at bounding box center [427, 173] width 9 height 9
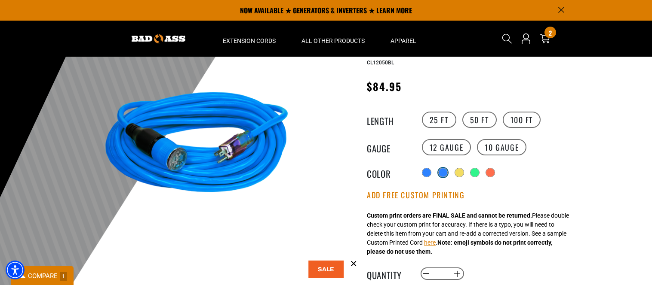
click at [445, 172] on div at bounding box center [442, 173] width 9 height 9
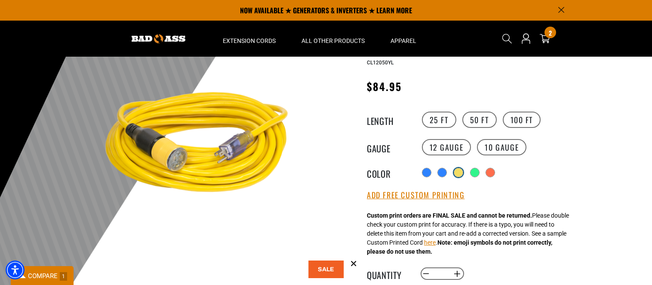
click at [460, 169] on div at bounding box center [458, 173] width 9 height 9
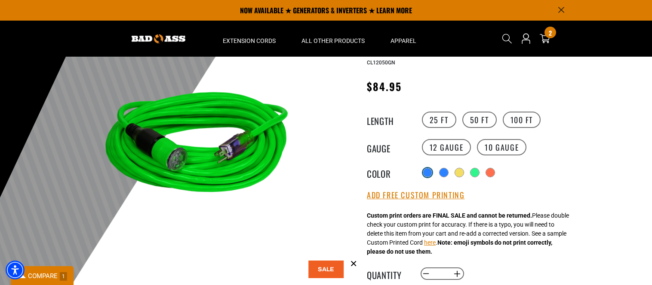
click at [424, 173] on div at bounding box center [427, 173] width 9 height 9
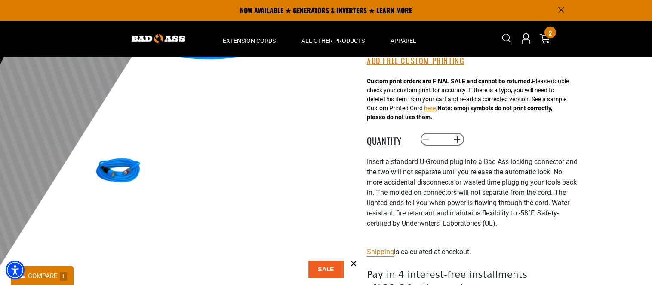
scroll to position [203, 0]
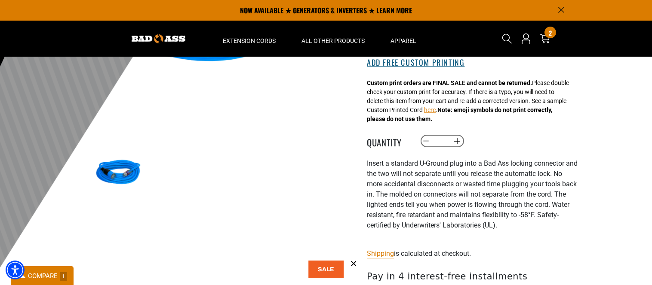
click at [430, 66] on button "Add Free Custom Printing" at bounding box center [416, 62] width 98 height 9
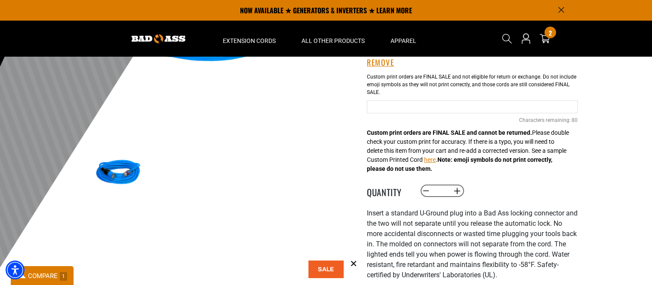
click at [422, 106] on input "text" at bounding box center [472, 107] width 211 height 13
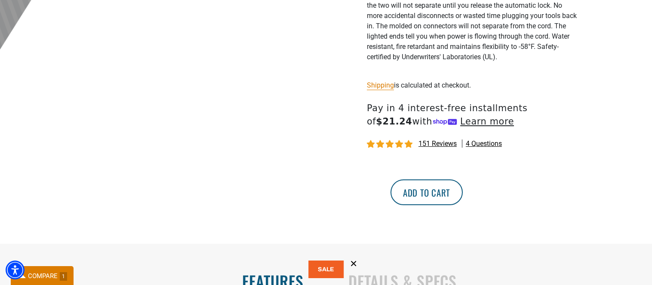
scroll to position [423, 0]
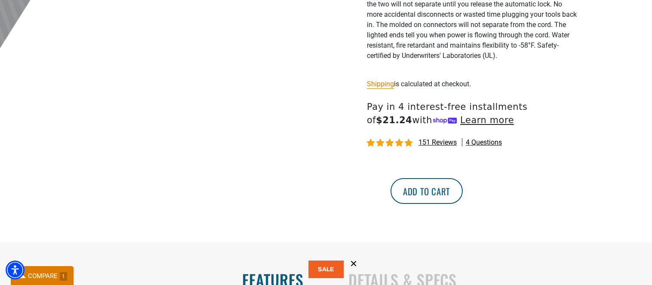
type input "**********"
click at [463, 195] on button "Add to cart" at bounding box center [426, 191] width 72 height 26
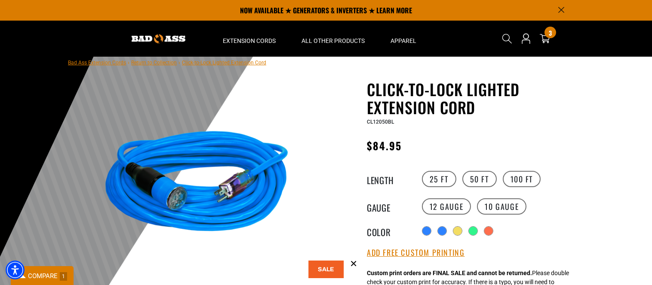
scroll to position [10, 0]
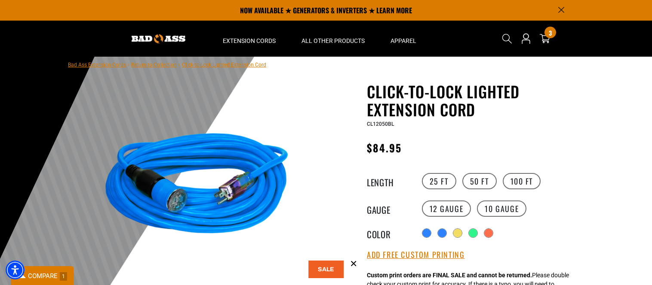
click at [148, 99] on img at bounding box center [196, 187] width 207 height 207
click at [594, 42] on header "Home Extension Cords All Extension Cords General Purpose" at bounding box center [326, 39] width 652 height 36
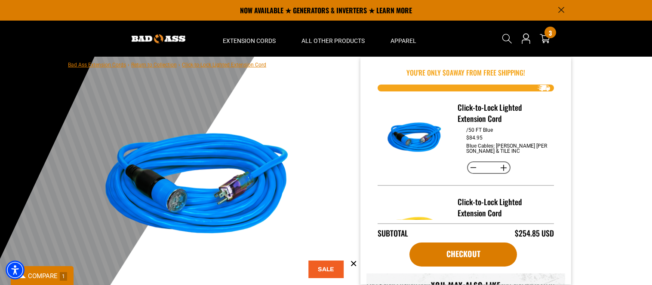
click at [177, 258] on img at bounding box center [196, 187] width 207 height 207
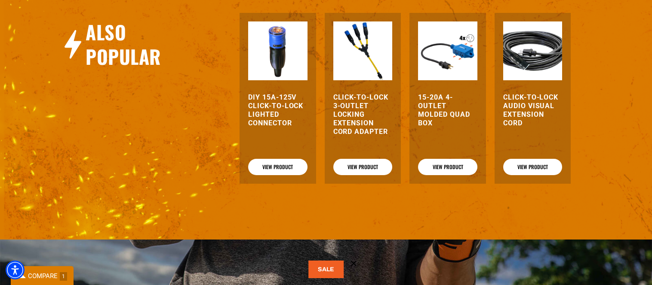
scroll to position [1184, 0]
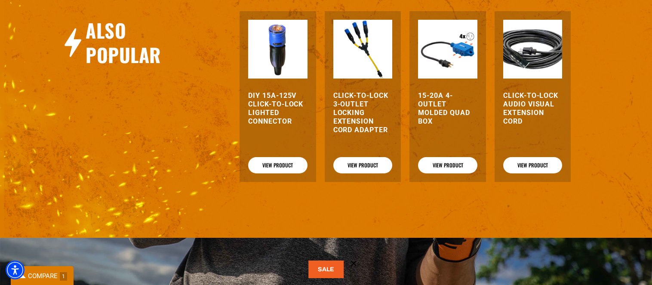
click at [365, 62] on img at bounding box center [362, 49] width 59 height 59
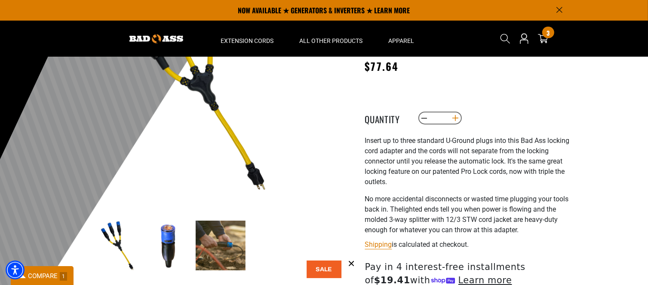
scroll to position [110, 0]
click at [457, 120] on button "Increase quantity for Click-to-Lock 3-Outlet Locking Extension Cord Adapter" at bounding box center [454, 118] width 13 height 15
type input "*"
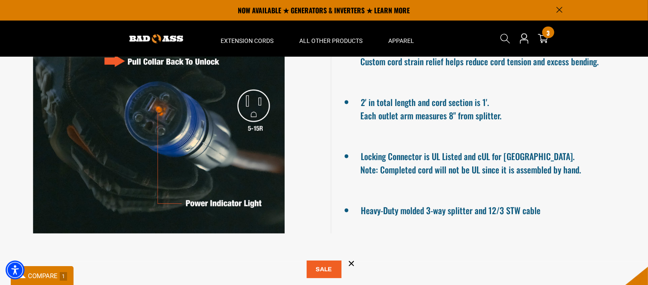
scroll to position [616, 0]
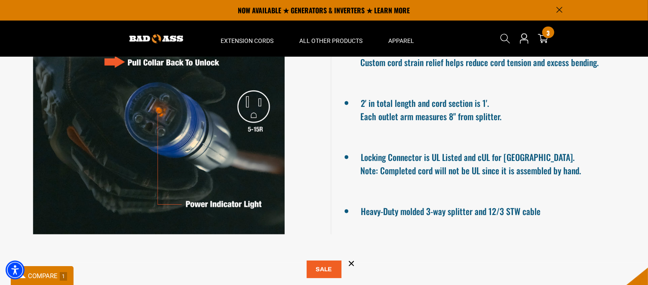
drag, startPoint x: 481, startPoint y: 233, endPoint x: 340, endPoint y: 207, distance: 142.4
click at [340, 207] on ul "Orange power indicator shows you have power, and is highly visible. Impact-resi…" at bounding box center [490, 109] width 318 height 252
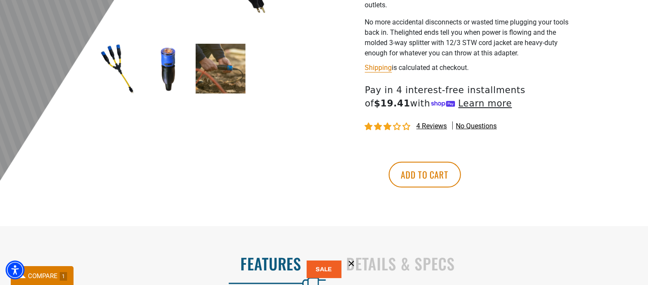
scroll to position [304, 0]
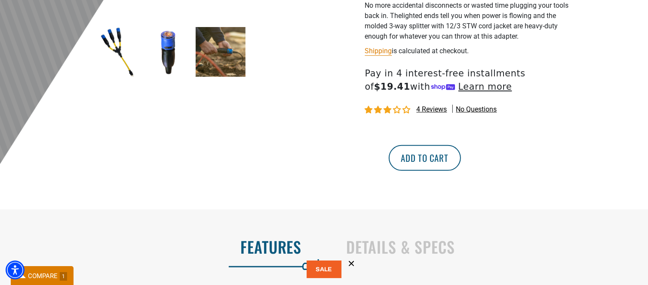
click at [461, 162] on button "Add to cart" at bounding box center [425, 158] width 72 height 26
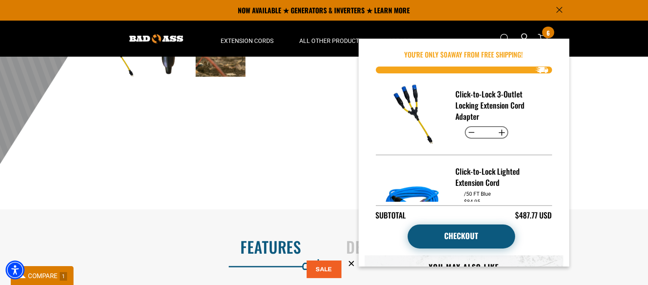
click at [478, 232] on link "Checkout" at bounding box center [461, 237] width 107 height 24
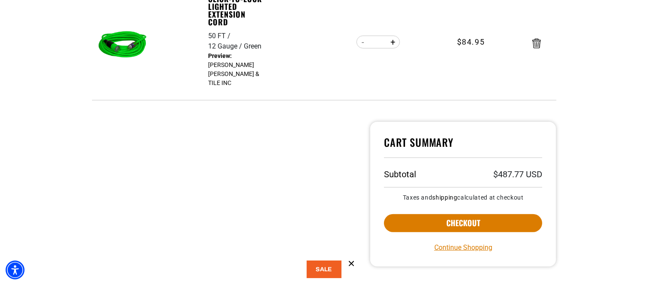
scroll to position [542, 0]
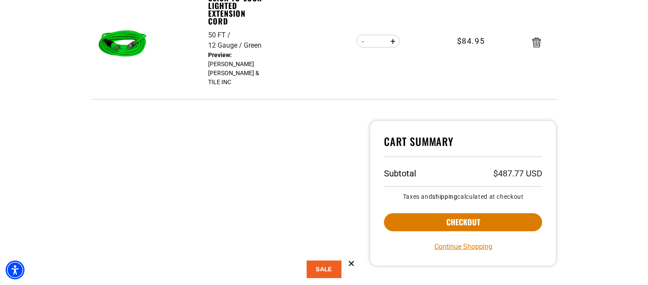
click at [320, 169] on div at bounding box center [225, 204] width 278 height 166
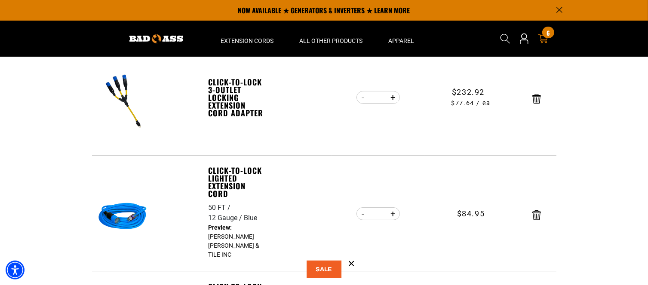
scroll to position [0, 0]
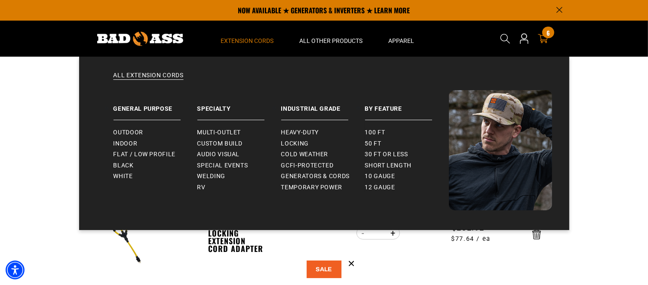
click at [254, 39] on span "Extension Cords" at bounding box center [247, 41] width 53 height 8
click at [303, 155] on span "Cold Weather" at bounding box center [304, 155] width 47 height 8
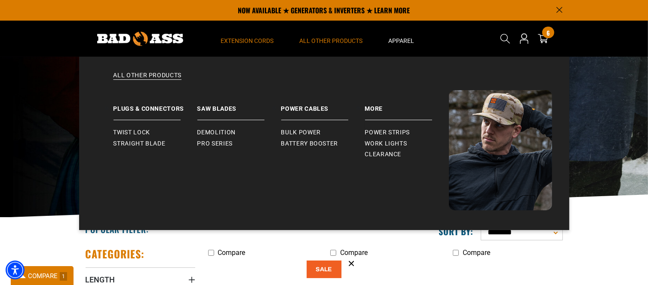
click at [326, 40] on span "All Other Products" at bounding box center [331, 41] width 63 height 8
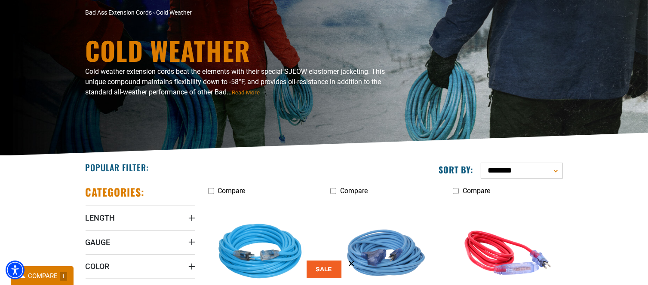
scroll to position [32, 0]
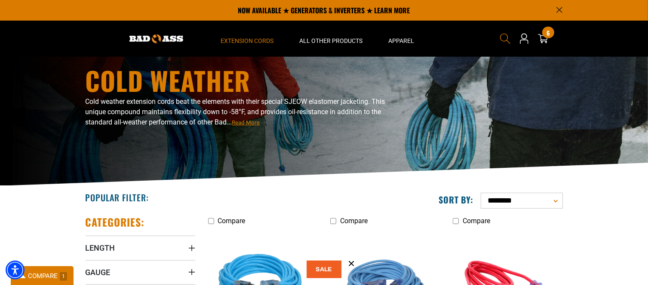
click at [503, 39] on icon "Search" at bounding box center [505, 38] width 11 height 11
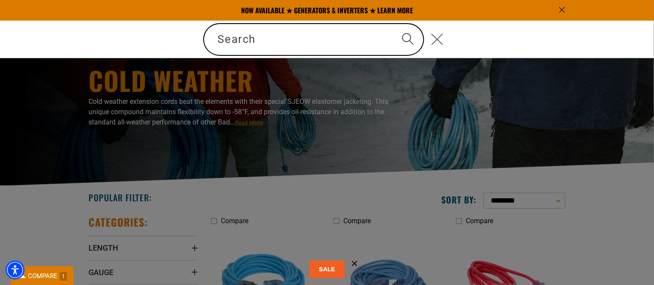
click at [438, 41] on icon "Close" at bounding box center [437, 39] width 12 height 12
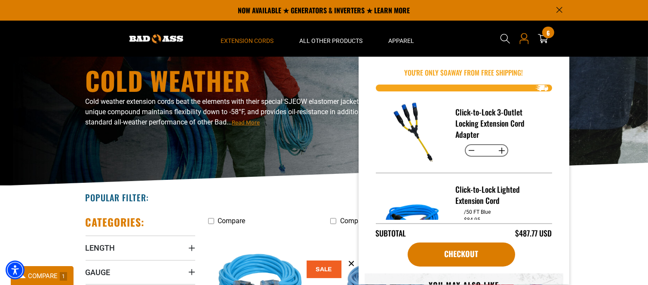
click at [524, 43] on icon "Open this option" at bounding box center [523, 38] width 11 height 11
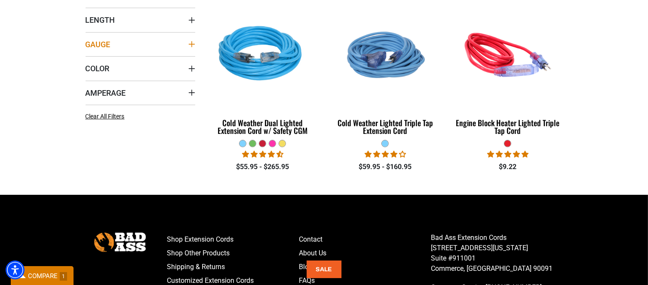
scroll to position [261, 0]
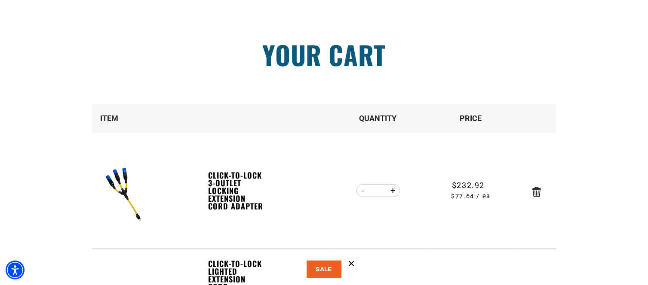
scroll to position [76, 0]
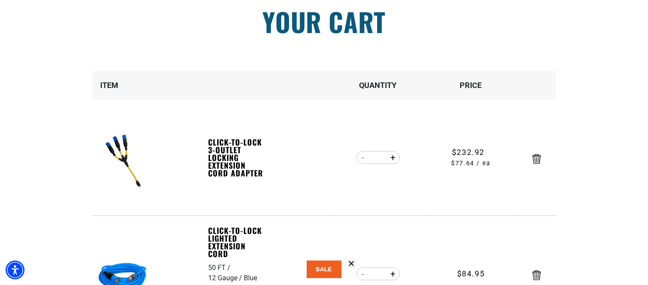
click at [230, 208] on td "Click-to-Lock 3-Outlet Locking Extension Cord Adapter" at bounding box center [238, 158] width 60 height 116
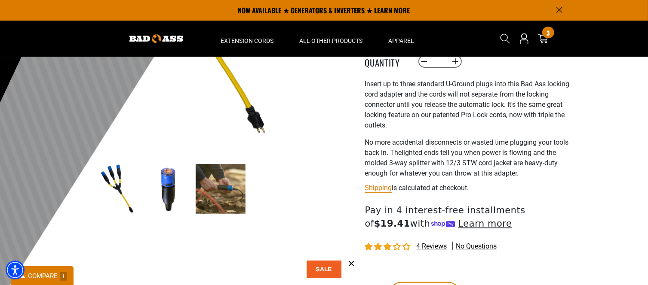
scroll to position [179, 0]
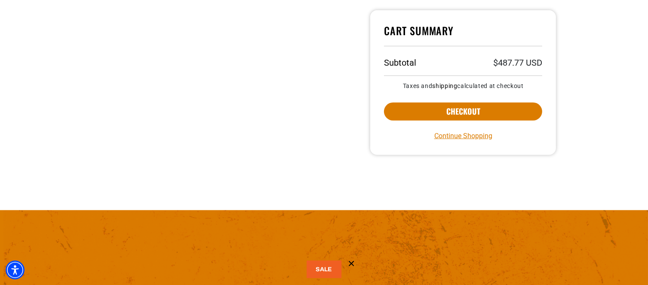
scroll to position [653, 0]
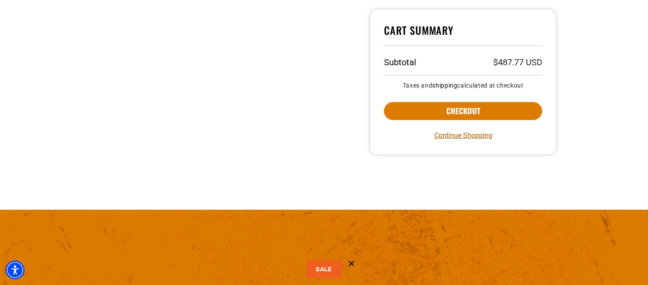
click at [463, 136] on link "Continue Shopping" at bounding box center [463, 136] width 58 height 10
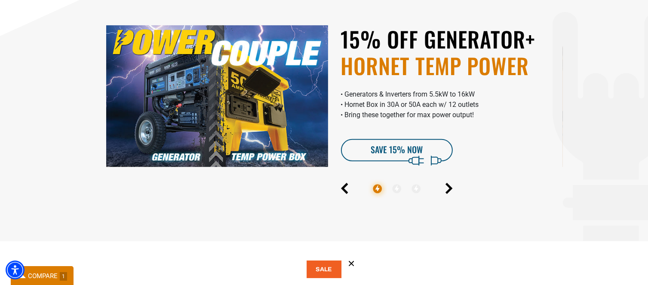
scroll to position [272, 0]
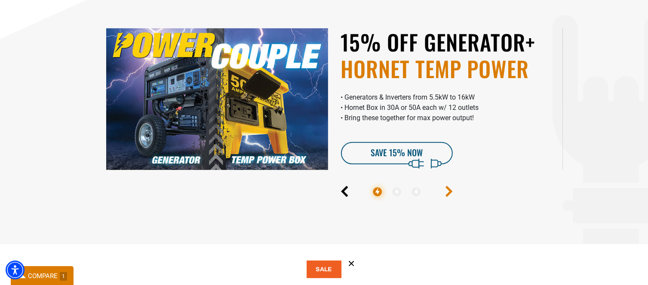
click at [451, 194] on icon "Next" at bounding box center [448, 191] width 7 height 11
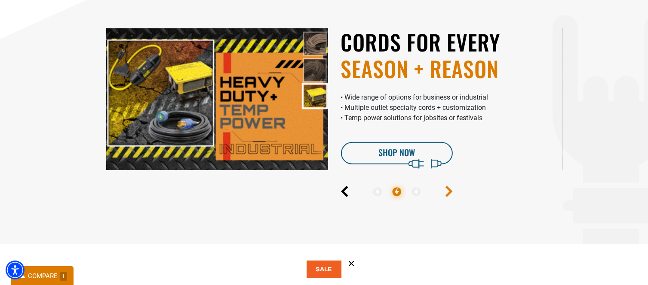
click at [451, 194] on icon "Next" at bounding box center [448, 191] width 7 height 11
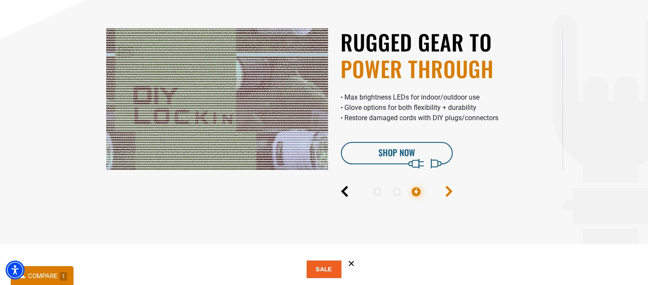
click at [451, 194] on icon "Next" at bounding box center [448, 191] width 7 height 11
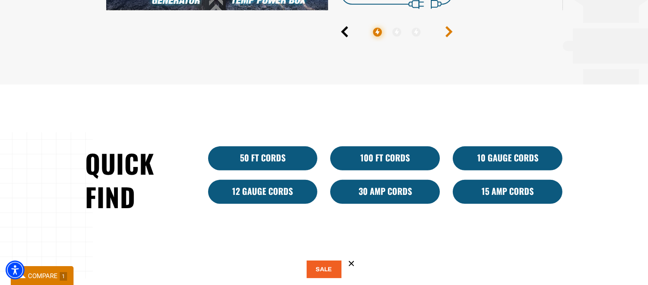
scroll to position [433, 0]
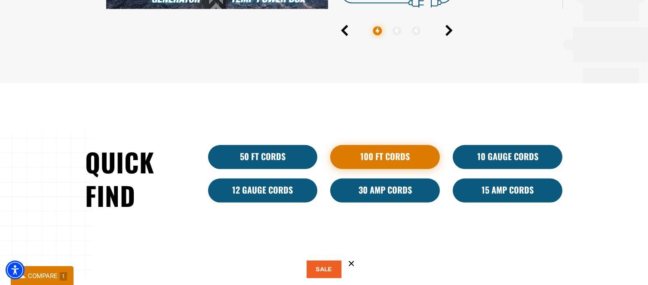
click at [405, 153] on link "100 Ft Cords" at bounding box center [385, 157] width 110 height 24
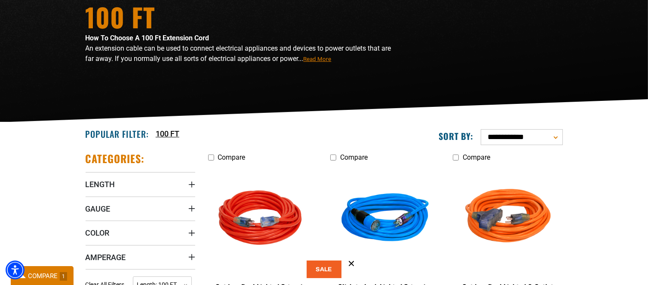
scroll to position [96, 0]
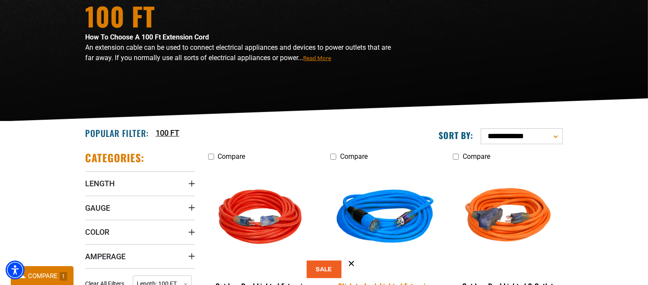
click at [359, 168] on img at bounding box center [385, 219] width 120 height 110
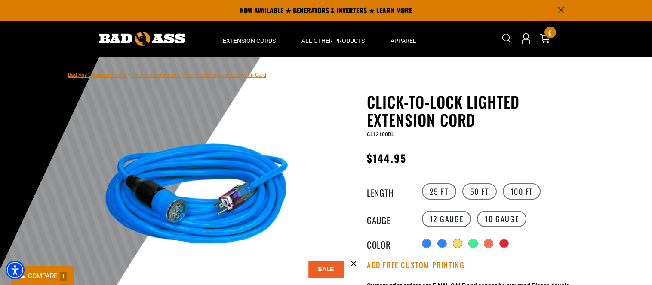
scroll to position [1, 0]
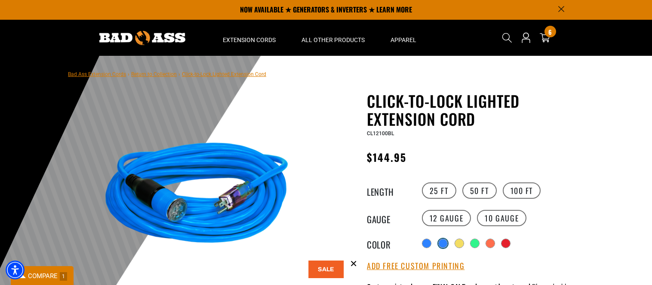
click at [445, 242] on div at bounding box center [442, 243] width 9 height 9
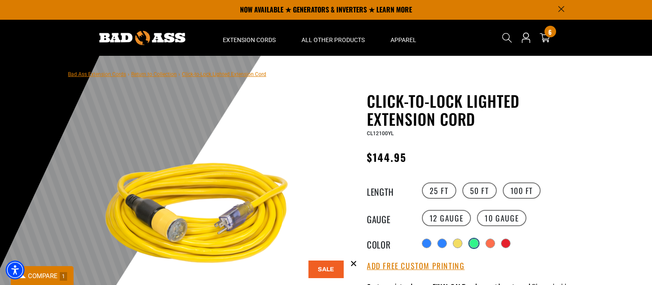
click at [471, 245] on div at bounding box center [473, 243] width 9 height 9
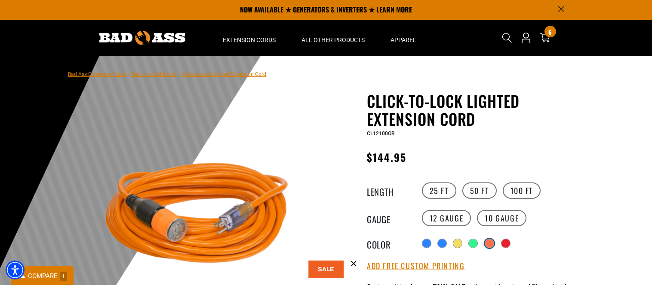
click at [491, 243] on div at bounding box center [489, 243] width 9 height 9
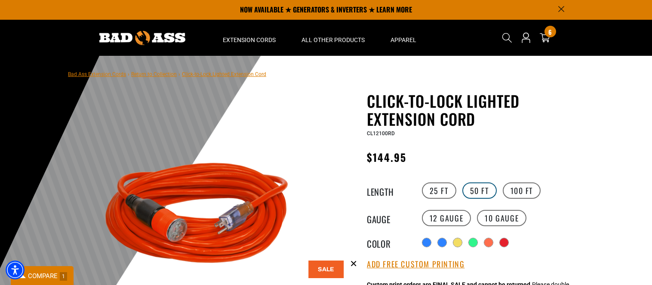
click at [483, 189] on label "50 FT" at bounding box center [479, 191] width 34 height 16
click at [524, 191] on label "100 FT" at bounding box center [522, 191] width 38 height 16
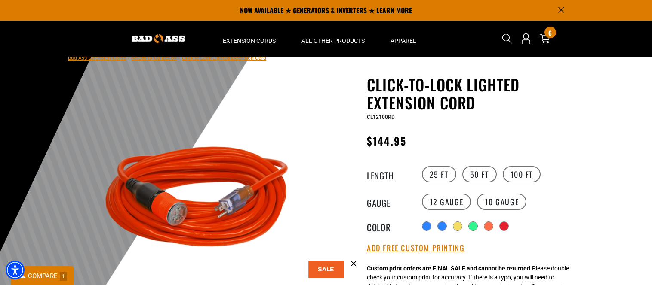
scroll to position [15, 0]
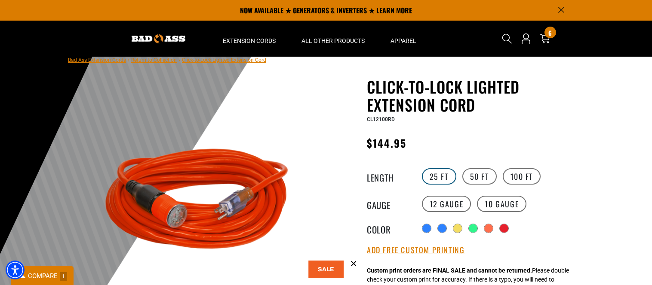
click at [442, 176] on label "25 FT" at bounding box center [439, 177] width 34 height 16
